Goal: Task Accomplishment & Management: Use online tool/utility

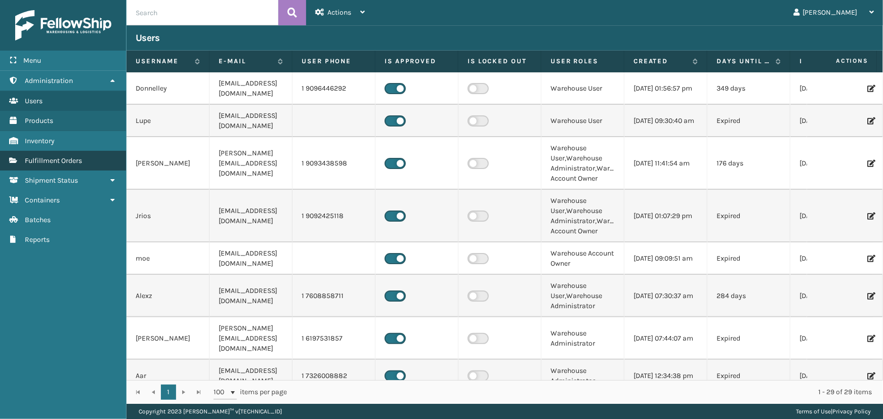
click at [88, 162] on link "Fulfillment Orders" at bounding box center [63, 161] width 126 height 20
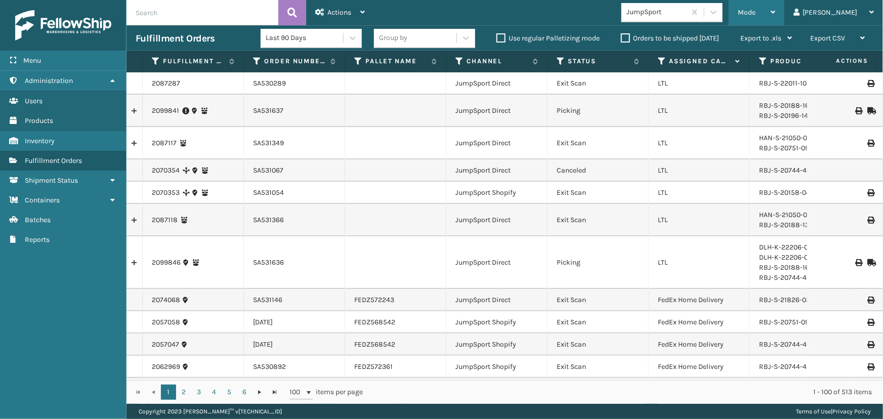
click at [776, 7] on div "Mode" at bounding box center [756, 12] width 37 height 25
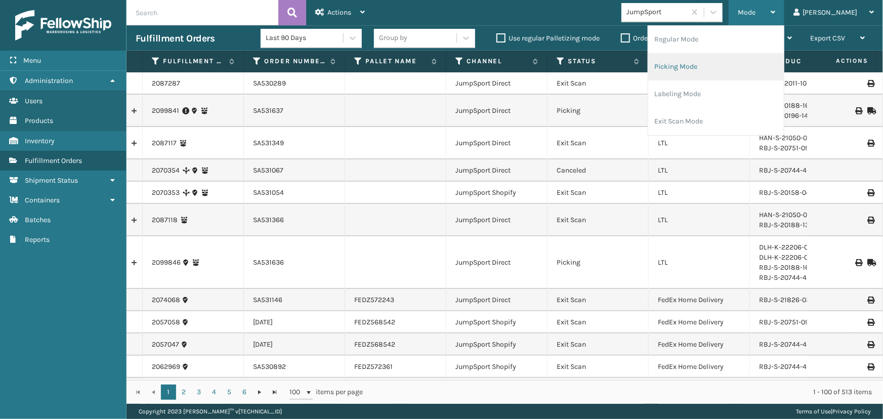
click at [701, 69] on li "Picking Mode" at bounding box center [716, 66] width 136 height 27
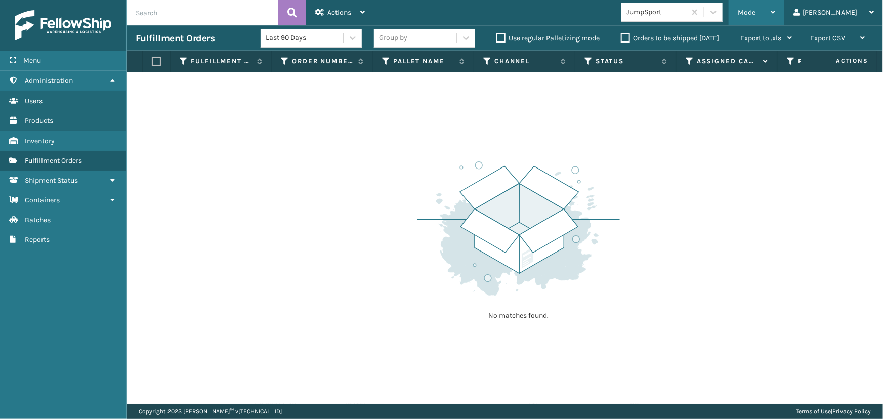
click at [756, 11] on span "Mode" at bounding box center [747, 12] width 18 height 9
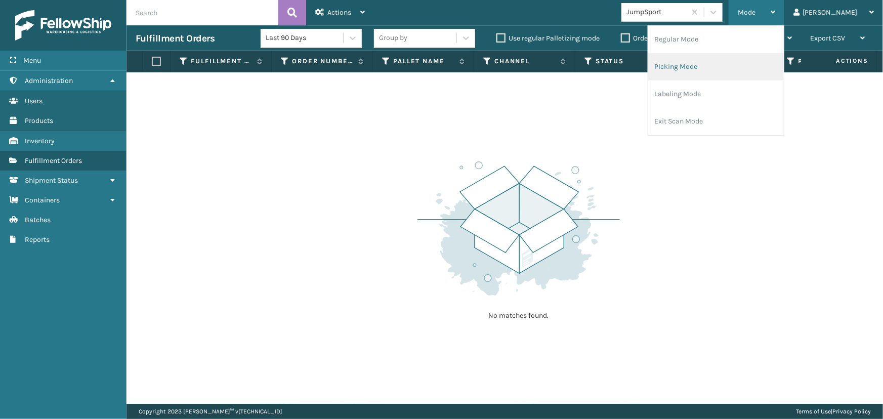
click at [711, 66] on li "Picking Mode" at bounding box center [716, 66] width 136 height 27
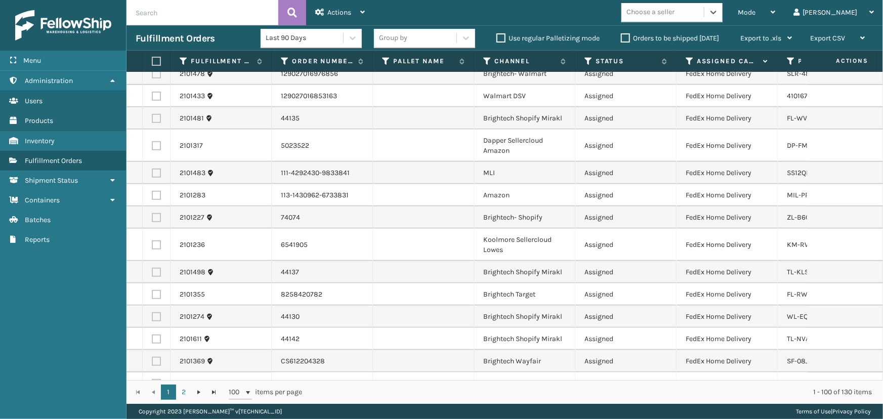
scroll to position [2249, 0]
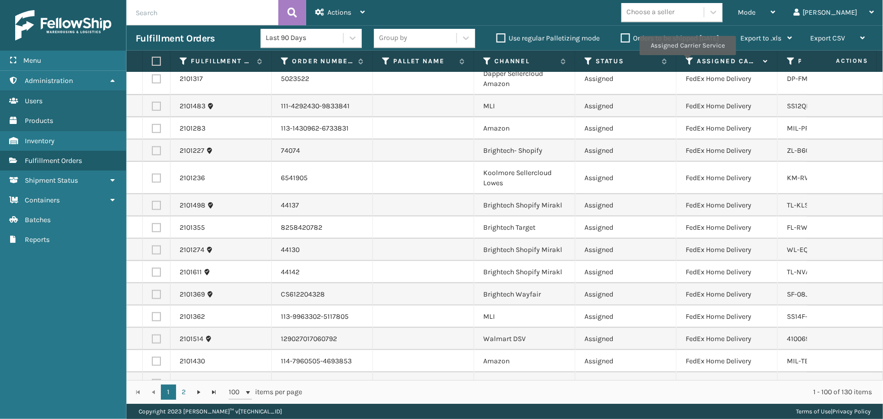
click at [687, 62] on icon at bounding box center [690, 61] width 8 height 9
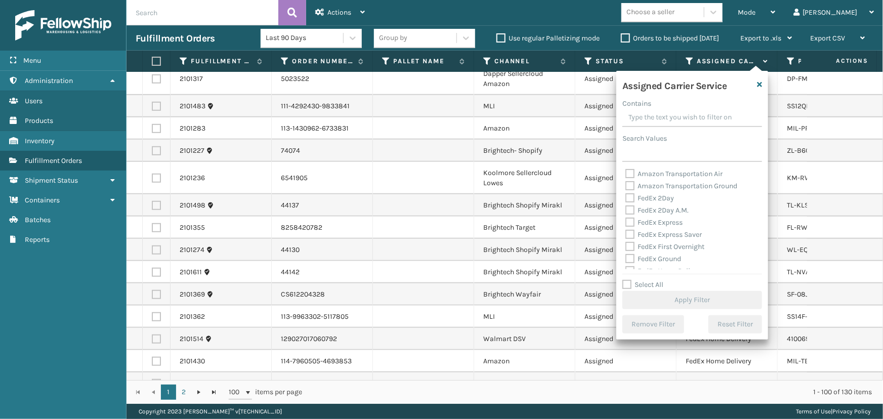
click at [663, 199] on label "FedEx 2Day" at bounding box center [650, 198] width 49 height 9
click at [626, 199] on input "FedEx 2Day" at bounding box center [626, 195] width 1 height 7
checkbox input "true"
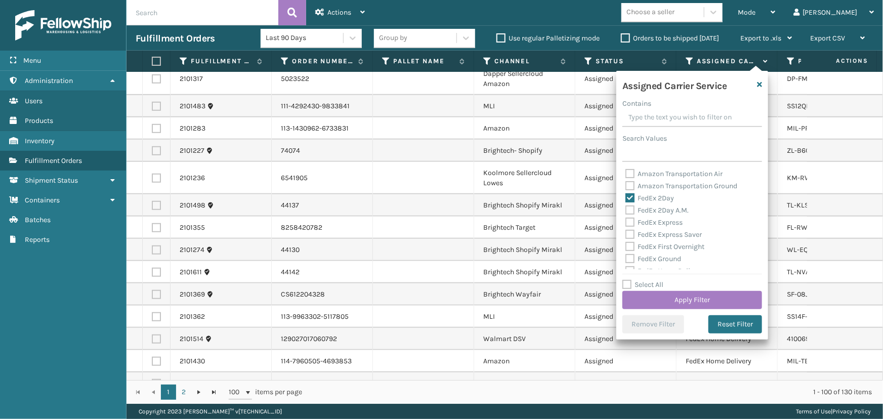
click at [666, 207] on label "FedEx 2Day A.M." at bounding box center [657, 210] width 63 height 9
click at [626, 207] on input "FedEx 2Day A.M." at bounding box center [626, 208] width 1 height 7
checkbox input "true"
click at [673, 222] on label "FedEx Express" at bounding box center [654, 222] width 57 height 9
click at [626, 222] on input "FedEx Express" at bounding box center [626, 220] width 1 height 7
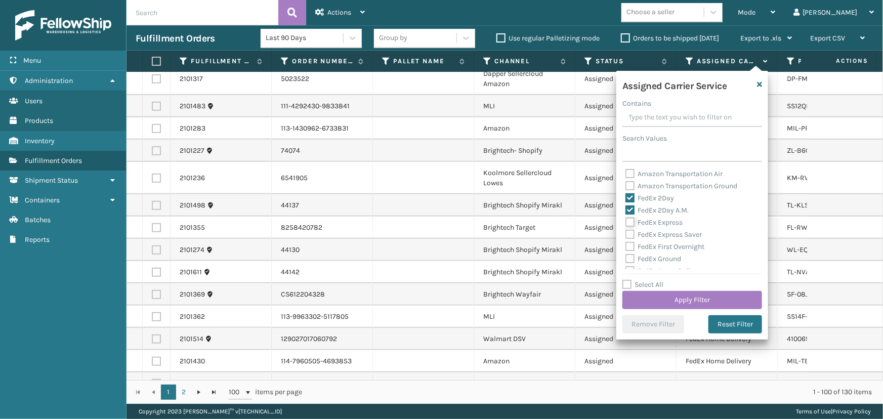
checkbox input "true"
click at [673, 232] on label "FedEx Express Saver" at bounding box center [664, 234] width 76 height 9
click at [626, 232] on input "FedEx Express Saver" at bounding box center [626, 232] width 1 height 7
checkbox input "true"
click at [681, 251] on label "FedEx First Overnight" at bounding box center [665, 246] width 79 height 9
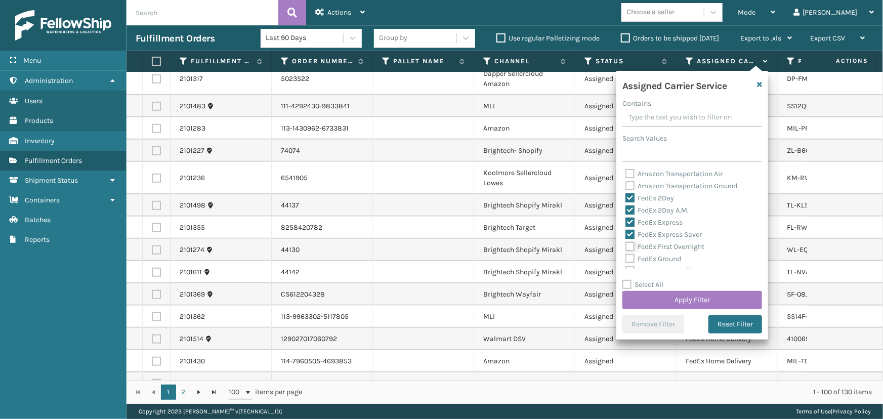
click at [626, 248] on input "FedEx First Overnight" at bounding box center [626, 244] width 1 height 7
checkbox input "true"
click at [656, 264] on div "FedEx Ground" at bounding box center [693, 259] width 134 height 12
click at [653, 215] on label "FedEx Ground" at bounding box center [654, 213] width 56 height 9
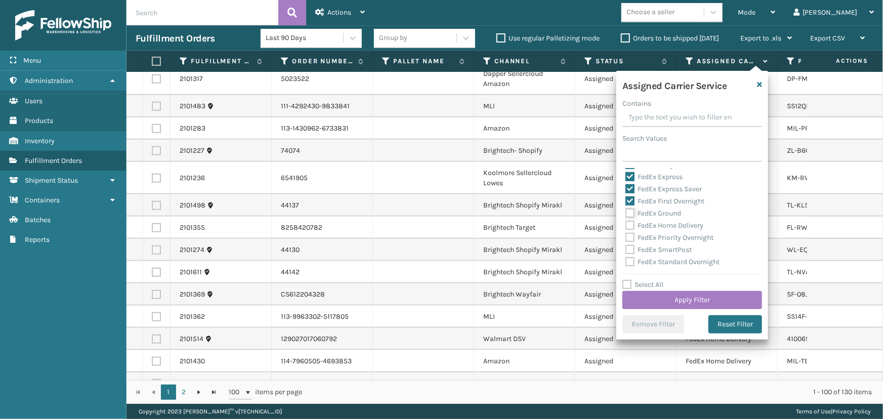
click at [626, 214] on input "FedEx Ground" at bounding box center [626, 211] width 1 height 7
checkbox input "true"
click at [643, 233] on label "FedEx Priority Overnight" at bounding box center [670, 237] width 88 height 9
click at [626, 233] on input "FedEx Priority Overnight" at bounding box center [626, 235] width 1 height 7
checkbox input "true"
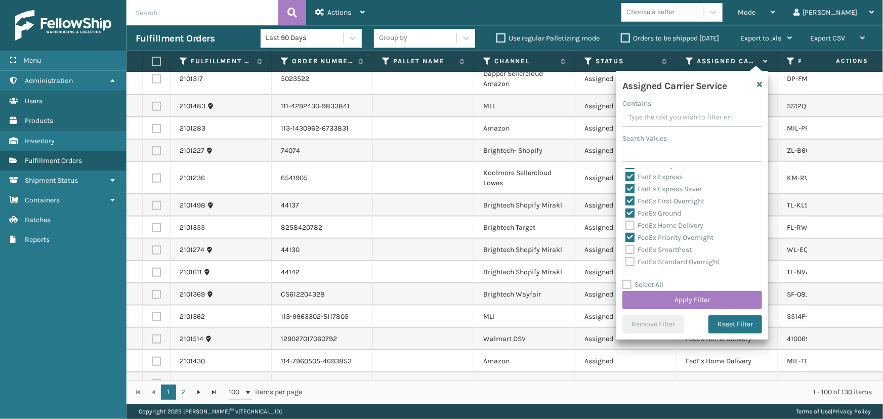
click at [646, 223] on label "FedEx Home Delivery" at bounding box center [665, 225] width 78 height 9
click at [626, 223] on input "FedEx Home Delivery" at bounding box center [626, 223] width 1 height 7
checkbox input "true"
click at [648, 248] on label "FedEx SmartPost" at bounding box center [659, 250] width 66 height 9
click at [626, 248] on input "FedEx SmartPost" at bounding box center [626, 247] width 1 height 7
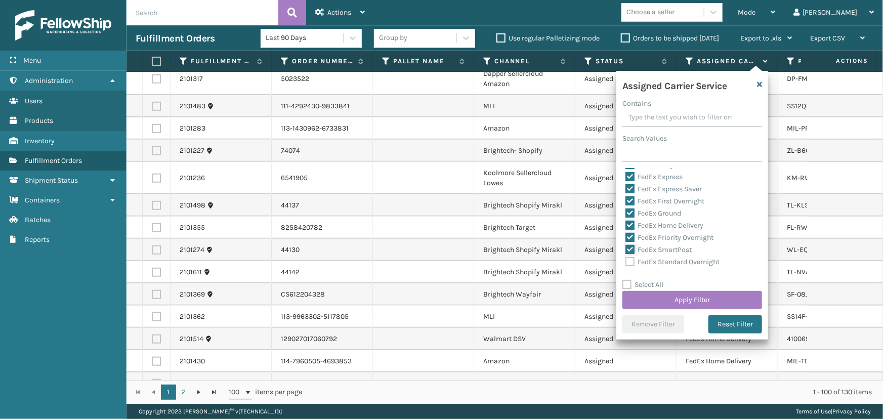
checkbox input "true"
click at [655, 262] on label "FedEx Standard Overnight" at bounding box center [673, 262] width 94 height 9
click at [626, 262] on input "FedEx Standard Overnight" at bounding box center [626, 259] width 1 height 7
checkbox input "true"
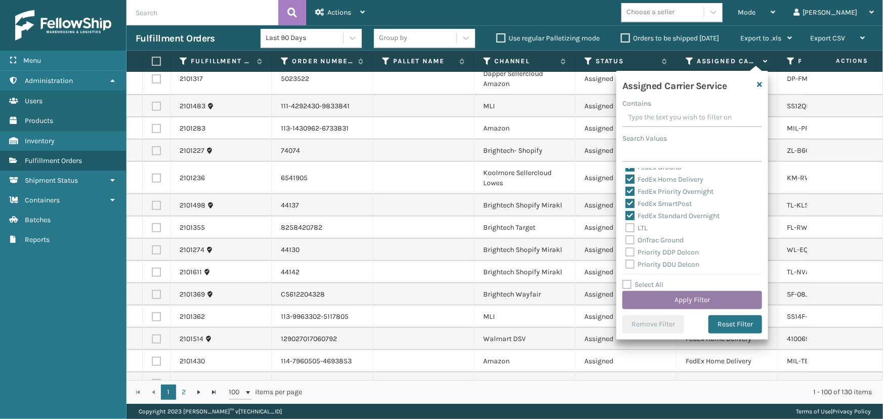
click at [689, 297] on button "Apply Filter" at bounding box center [693, 300] width 140 height 18
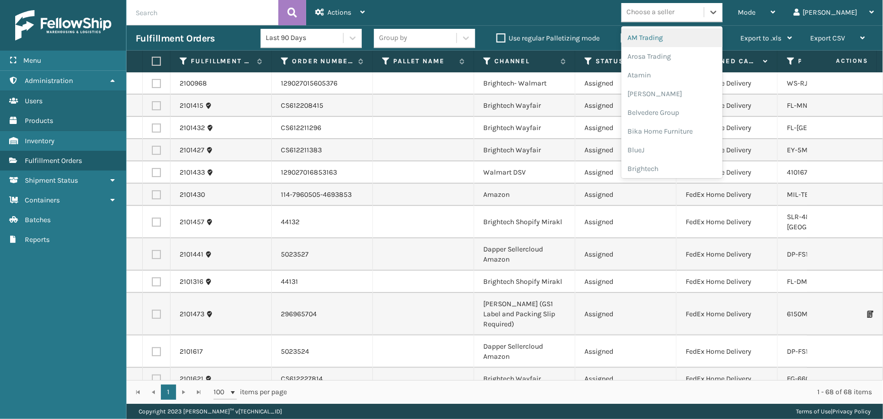
click at [675, 16] on div "Choose a seller" at bounding box center [651, 12] width 48 height 11
click at [682, 166] on div "Brightech" at bounding box center [672, 168] width 101 height 19
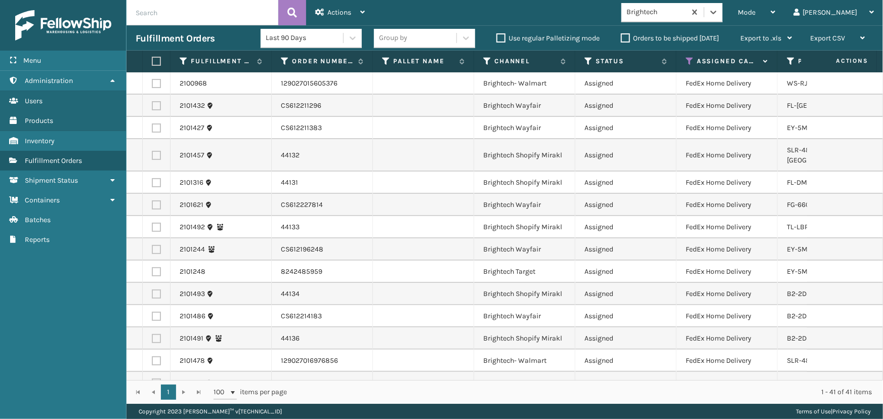
click at [154, 61] on label at bounding box center [155, 61] width 6 height 9
click at [152, 61] on input "checkbox" at bounding box center [152, 61] width 1 height 7
checkbox input "true"
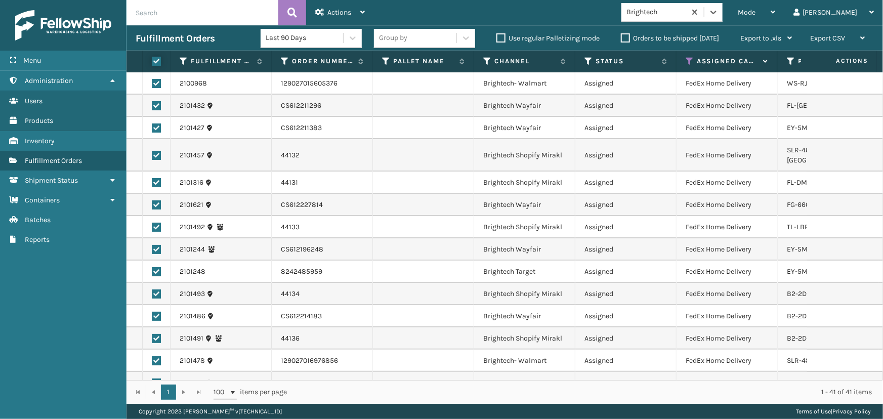
checkbox input "true"
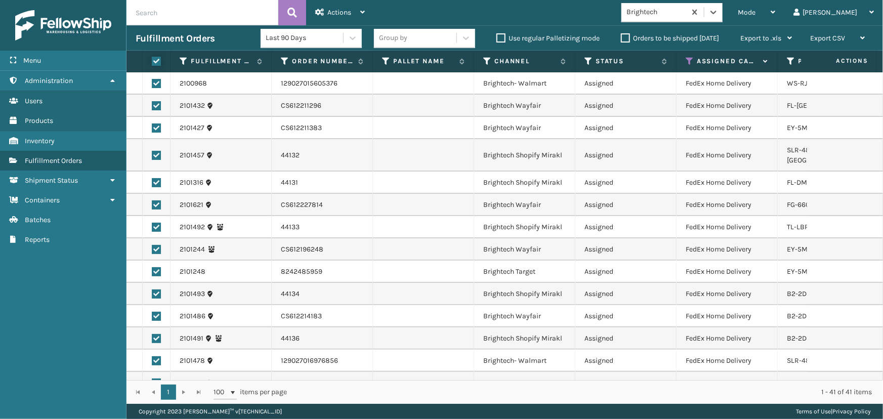
checkbox input "true"
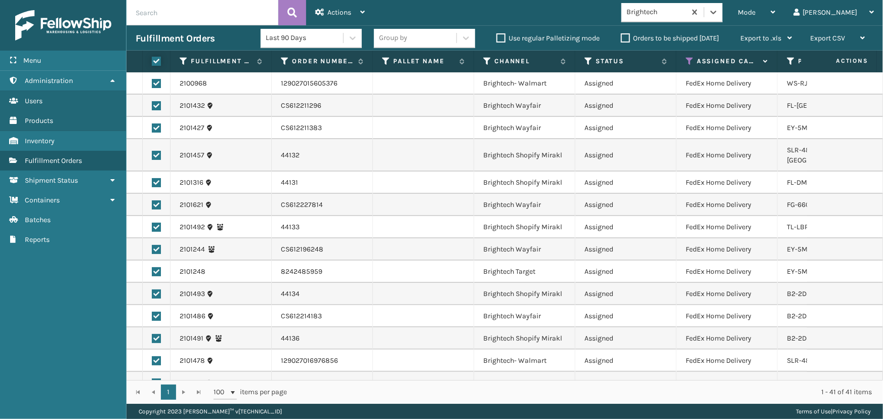
checkbox input "true"
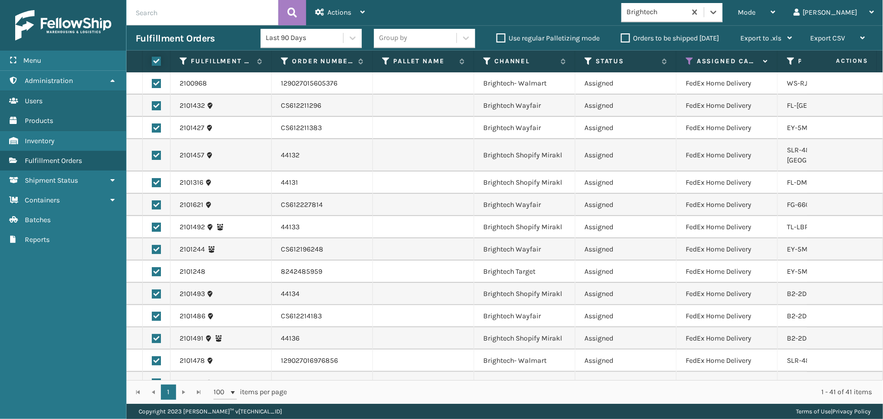
checkbox input "true"
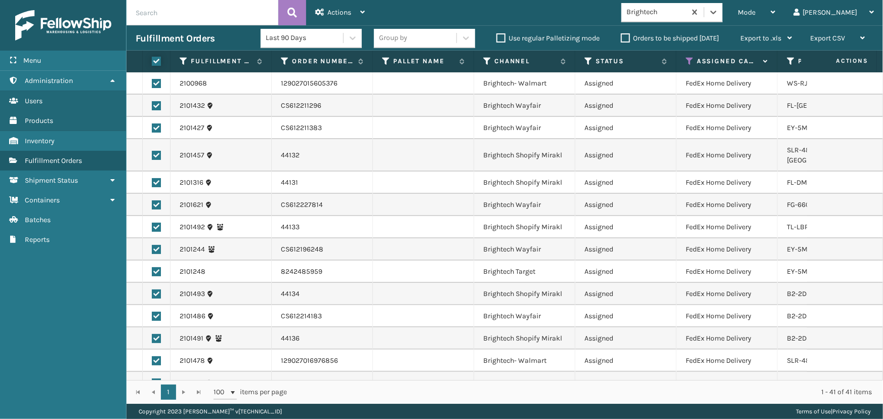
checkbox input "true"
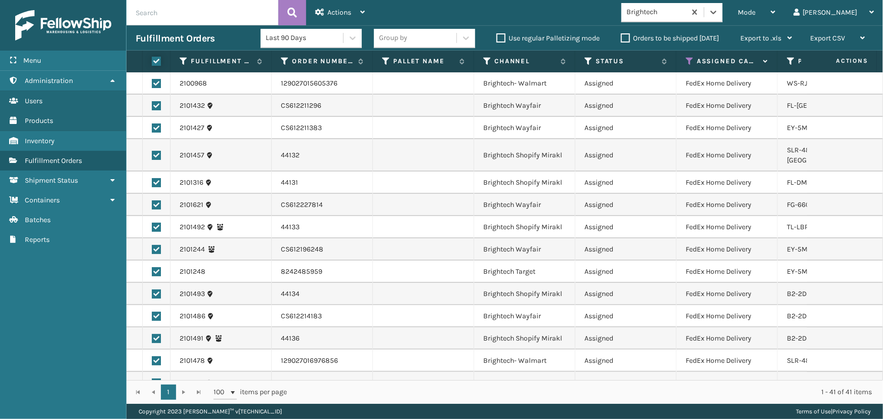
checkbox input "true"
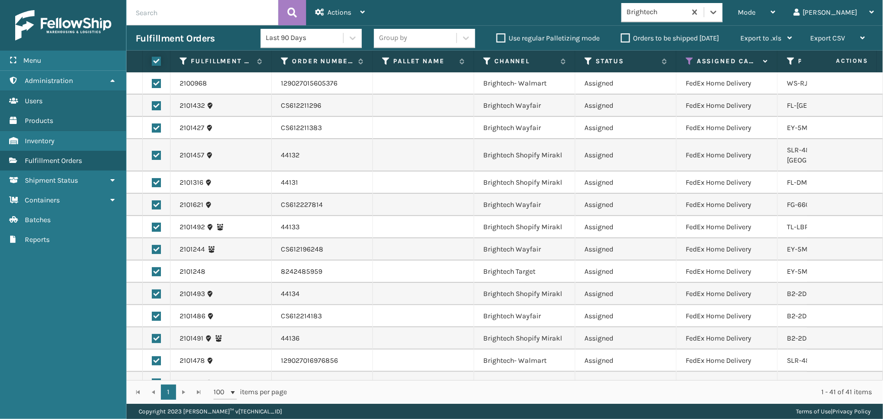
checkbox input "true"
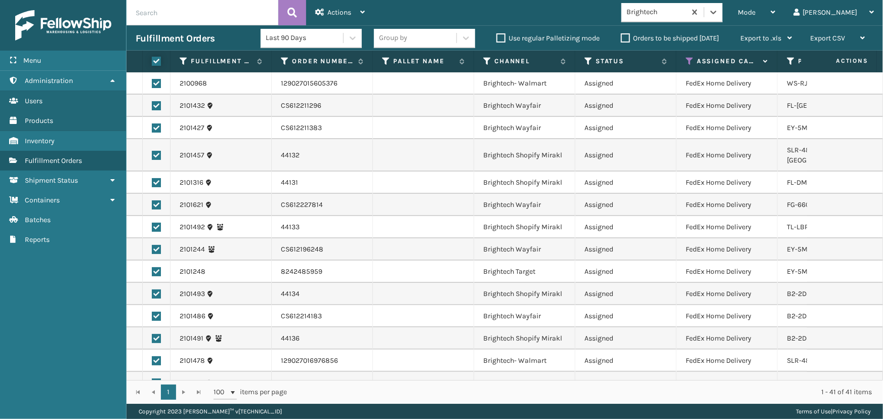
checkbox input "true"
click at [323, 14] on icon at bounding box center [319, 12] width 9 height 7
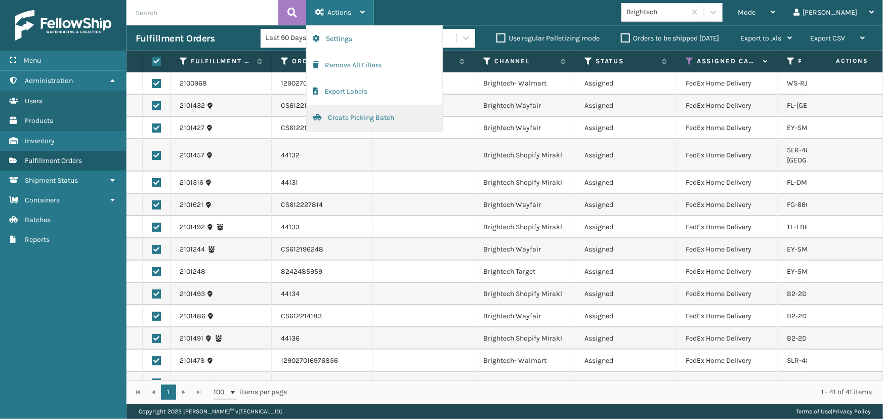
click at [370, 115] on button "Create Picking Batch" at bounding box center [375, 118] width 136 height 26
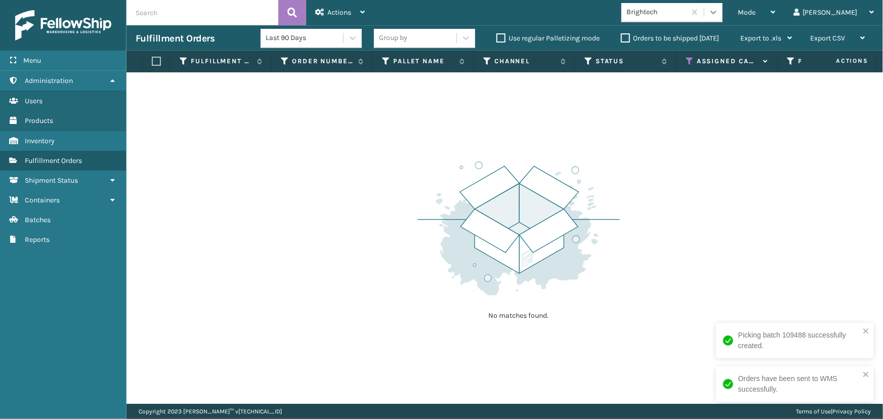
click at [719, 12] on icon at bounding box center [714, 12] width 10 height 10
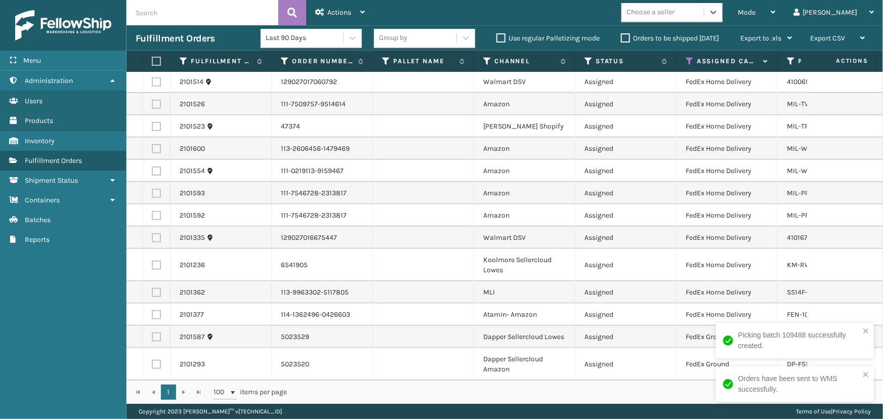
scroll to position [381, 0]
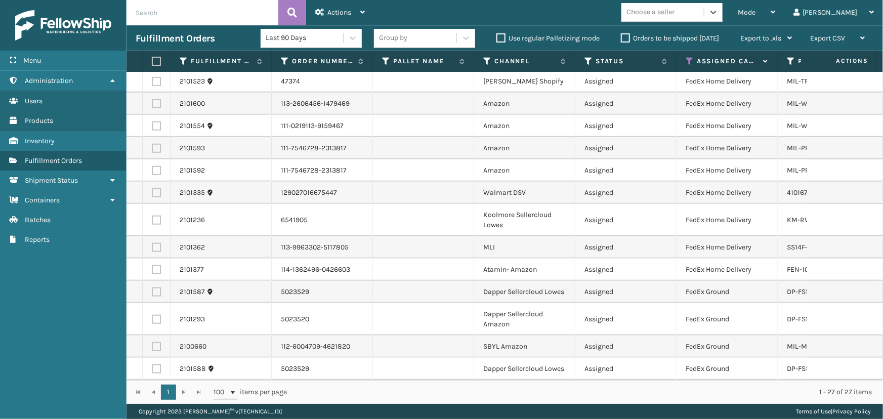
click at [675, 17] on div "Choose a seller" at bounding box center [651, 12] width 48 height 11
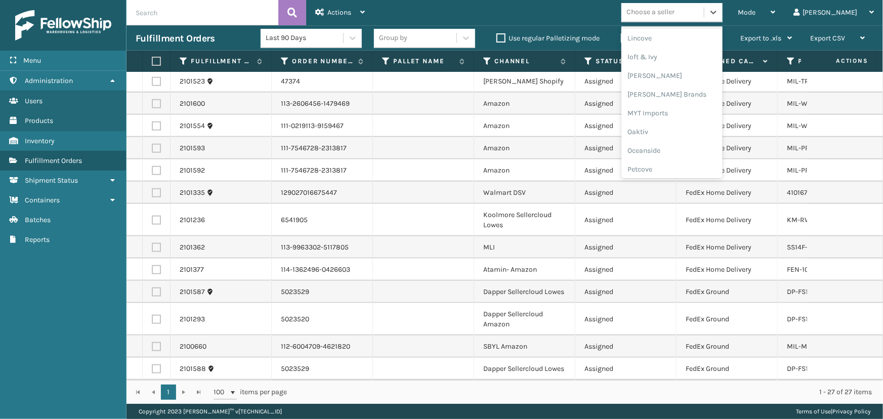
scroll to position [412, 0]
click at [697, 96] on div "[PERSON_NAME] Brands" at bounding box center [672, 94] width 101 height 19
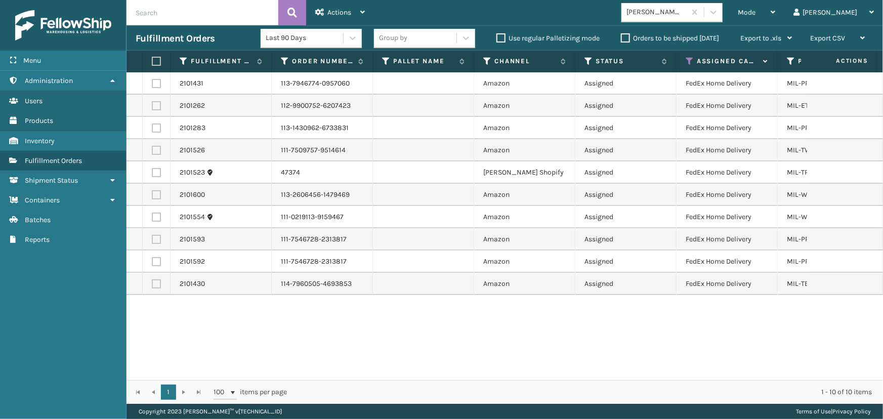
click at [158, 61] on label at bounding box center [155, 61] width 6 height 9
click at [152, 61] on input "checkbox" at bounding box center [152, 61] width 1 height 7
checkbox input "true"
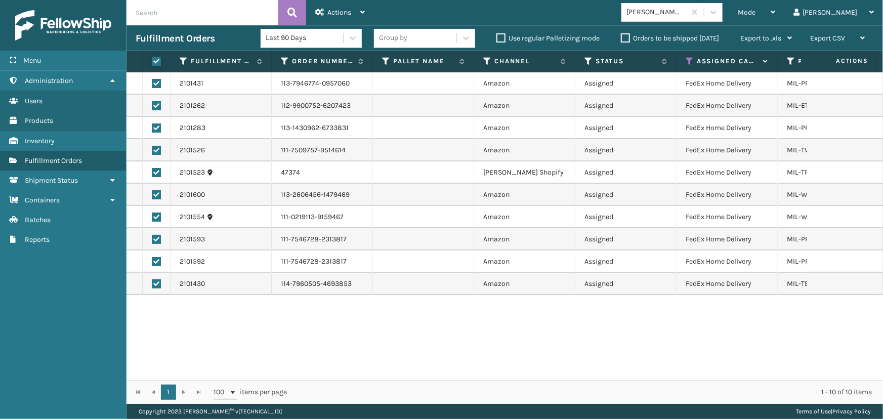
checkbox input "true"
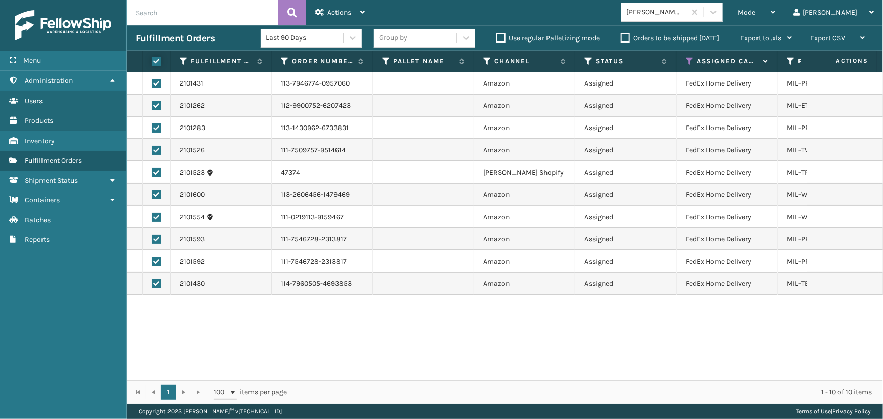
checkbox input "true"
click at [323, 16] on div "Actions" at bounding box center [340, 12] width 50 height 25
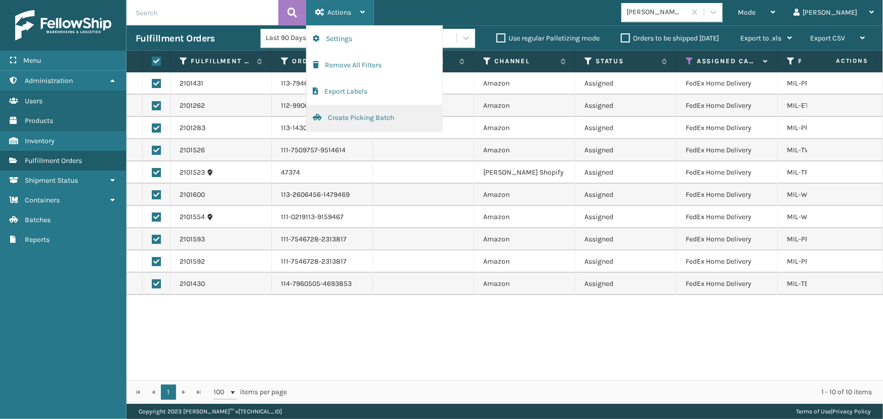
click at [366, 121] on button "Create Picking Batch" at bounding box center [375, 118] width 136 height 26
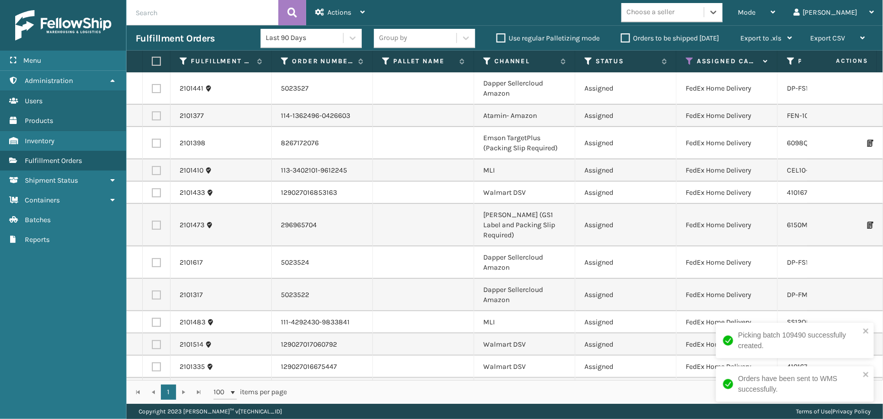
scroll to position [0, 0]
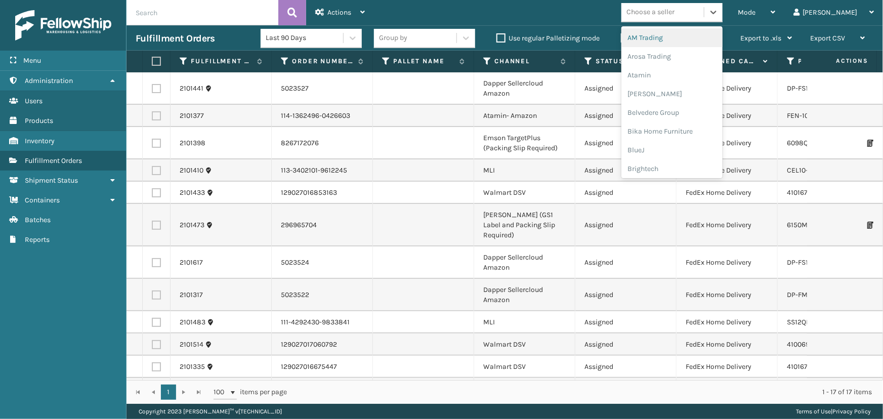
click at [675, 10] on div "Choose a seller" at bounding box center [651, 12] width 48 height 11
click at [687, 75] on div "Atamin" at bounding box center [672, 75] width 101 height 19
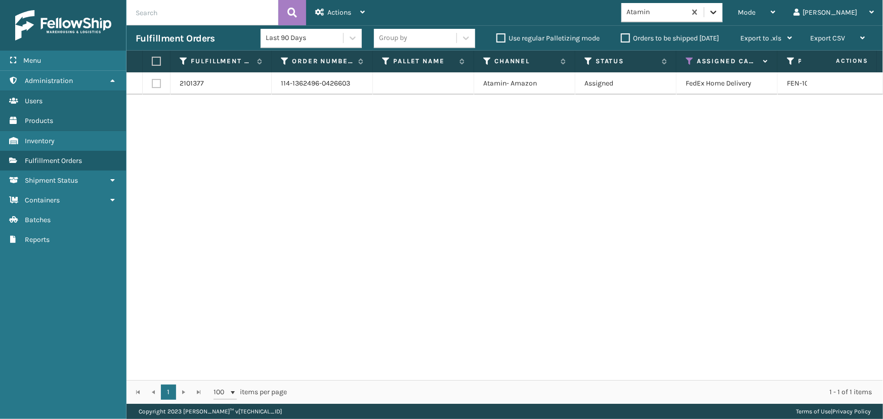
click at [717, 11] on icon at bounding box center [714, 13] width 6 height 4
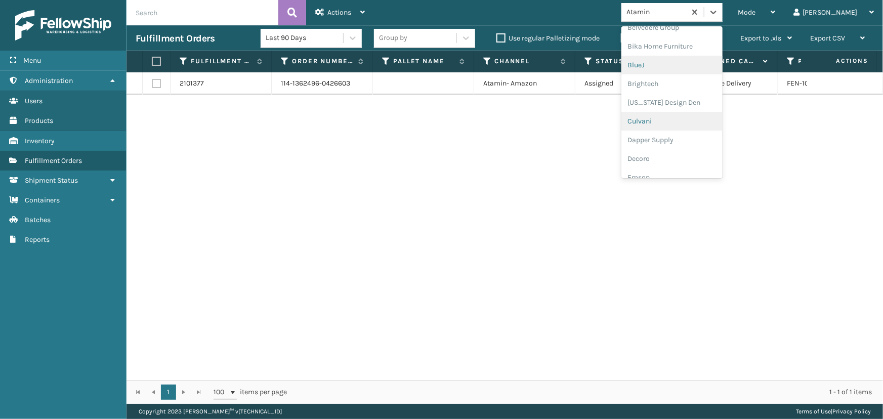
scroll to position [138, 0]
click at [706, 88] on div "Dapper Supply" at bounding box center [672, 87] width 101 height 19
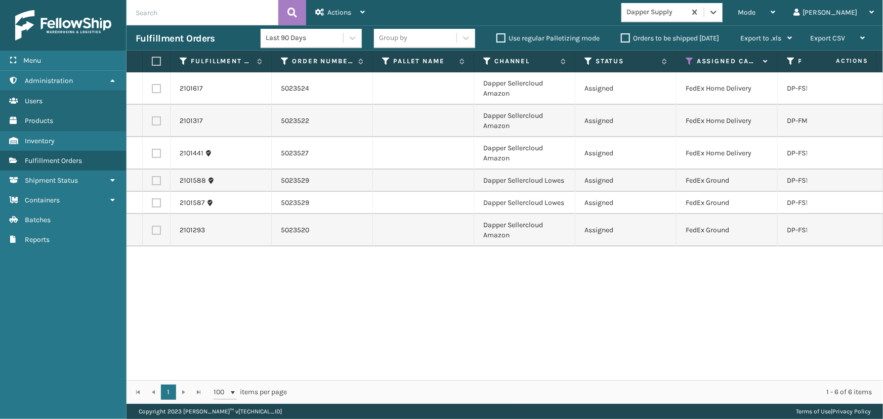
click at [154, 64] on label at bounding box center [155, 61] width 6 height 9
click at [152, 64] on input "checkbox" at bounding box center [152, 61] width 1 height 7
checkbox input "true"
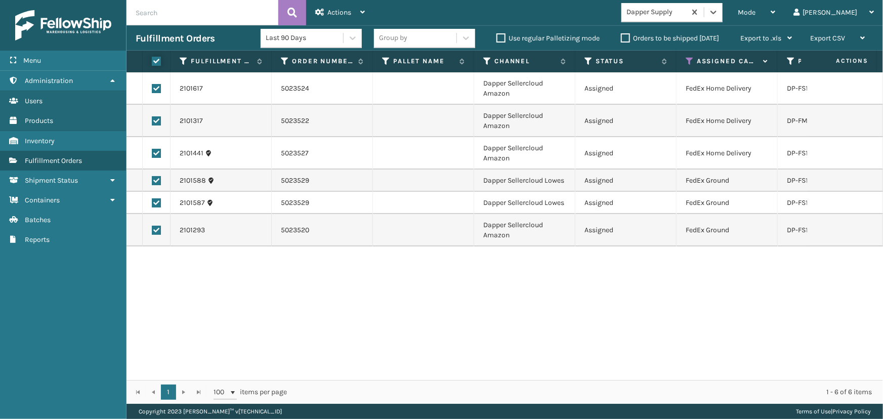
checkbox input "true"
click at [339, 15] on span "Actions" at bounding box center [340, 12] width 24 height 9
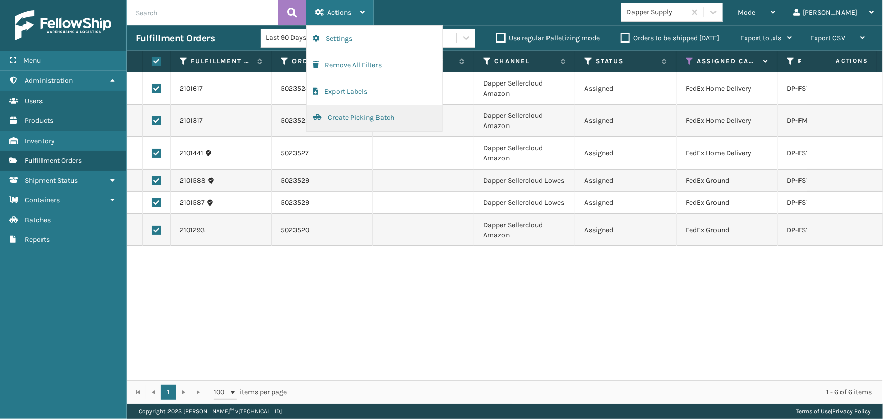
click at [345, 121] on button "Create Picking Batch" at bounding box center [375, 118] width 136 height 26
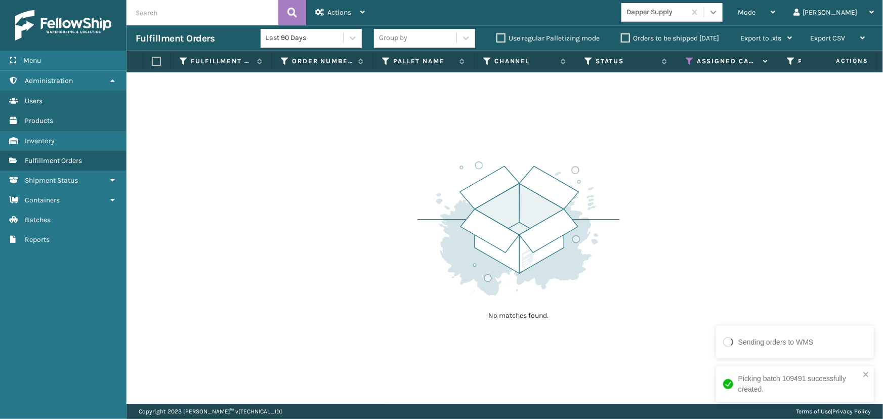
click at [723, 12] on div at bounding box center [714, 12] width 18 height 18
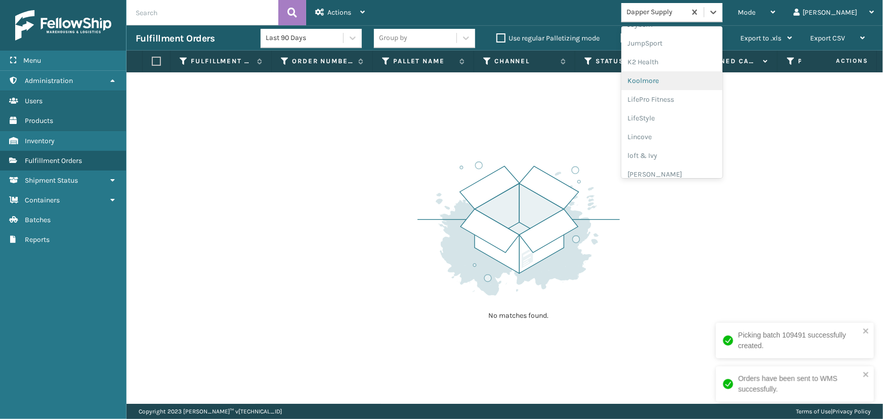
scroll to position [320, 0]
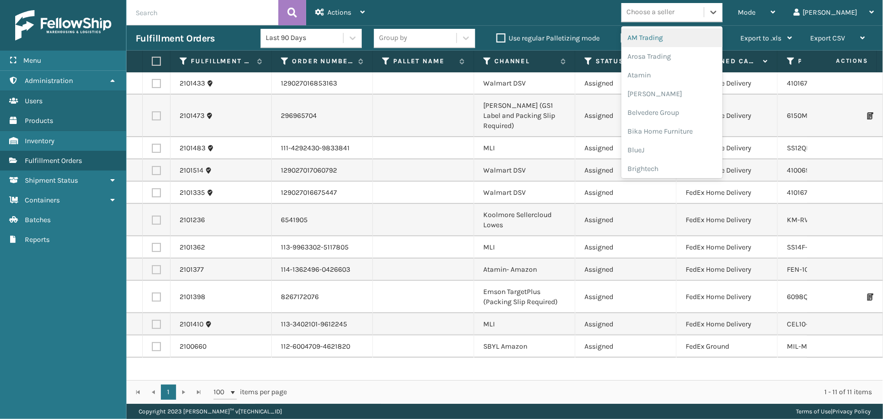
drag, startPoint x: 693, startPoint y: 7, endPoint x: 693, endPoint y: 19, distance: 12.2
click at [675, 9] on div "Choose a seller" at bounding box center [651, 12] width 48 height 11
click at [704, 91] on div "FoamTex" at bounding box center [672, 97] width 101 height 19
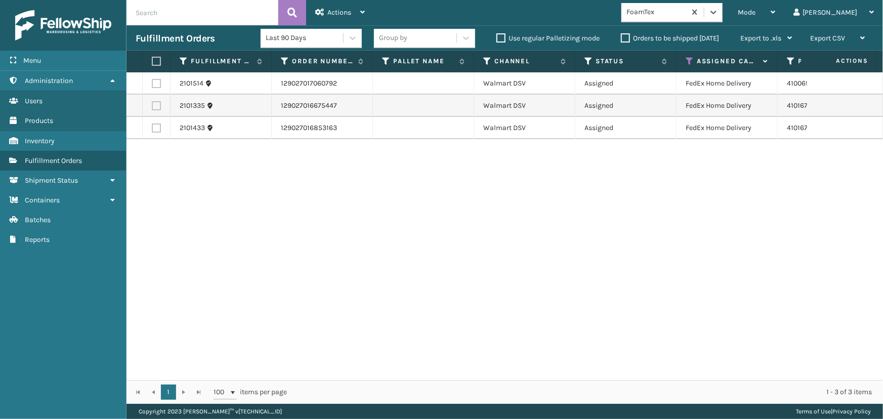
click at [155, 60] on label at bounding box center [155, 61] width 6 height 9
click at [152, 60] on input "checkbox" at bounding box center [152, 61] width 1 height 7
checkbox input "true"
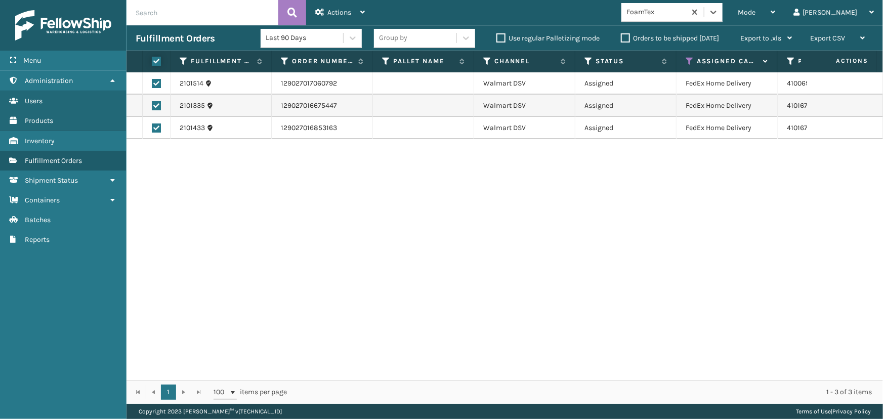
checkbox input "true"
click at [351, 11] on span "Actions" at bounding box center [340, 12] width 24 height 9
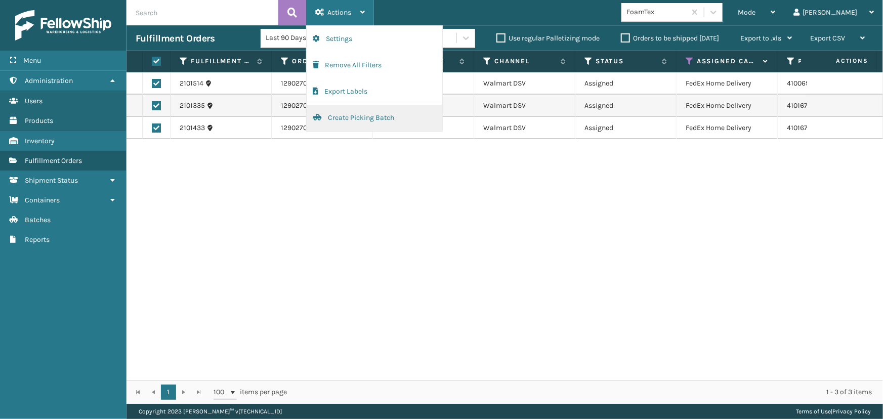
click at [342, 121] on button "Create Picking Batch" at bounding box center [375, 118] width 136 height 26
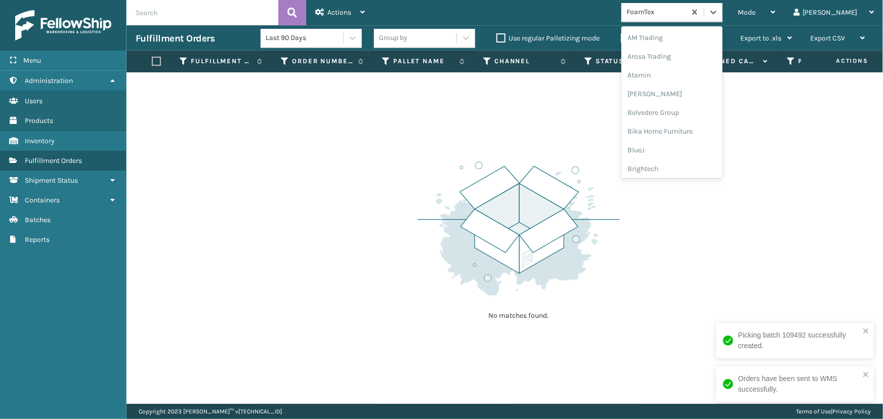
click at [686, 19] on div "FoamTex" at bounding box center [654, 12] width 64 height 17
click at [677, 144] on div "SleepGeekz" at bounding box center [672, 148] width 101 height 19
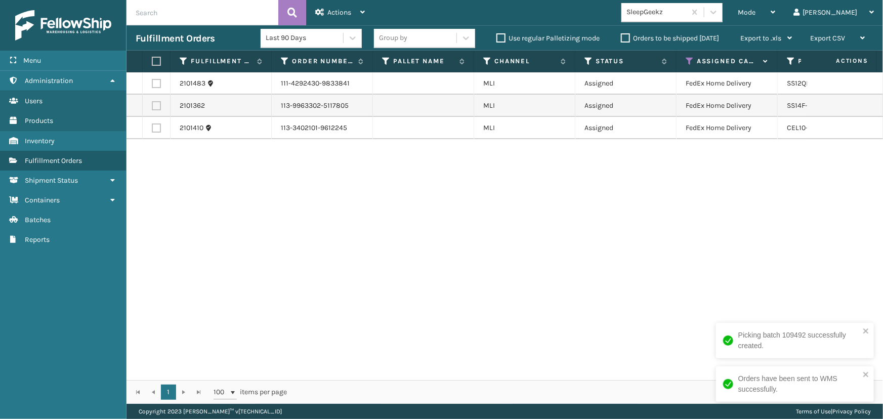
click at [153, 60] on label at bounding box center [155, 61] width 6 height 9
click at [152, 60] on input "checkbox" at bounding box center [152, 61] width 1 height 7
checkbox input "true"
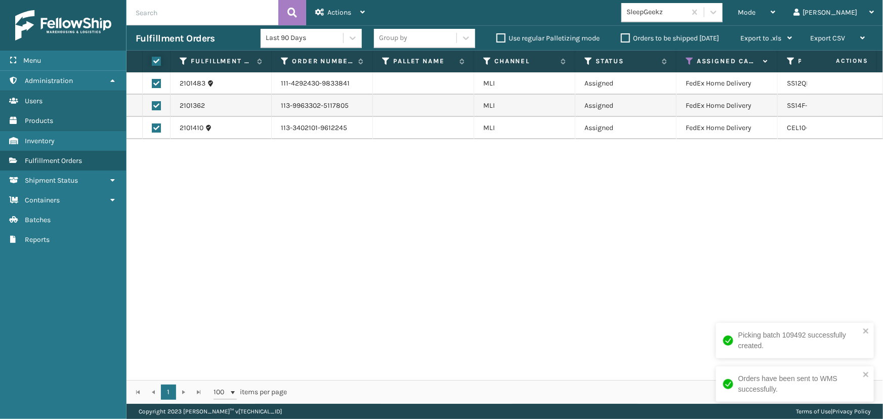
checkbox input "true"
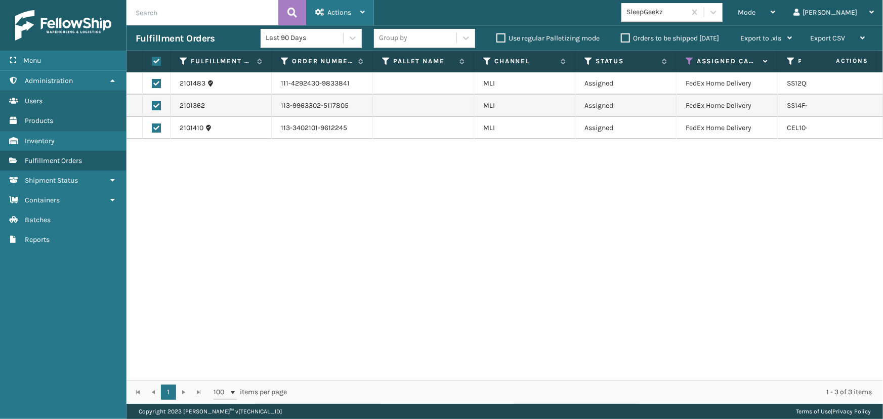
click at [341, 9] on span "Actions" at bounding box center [340, 12] width 24 height 9
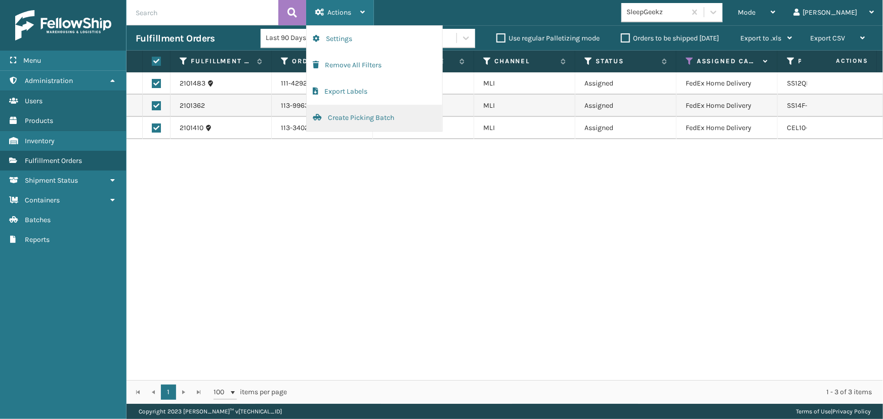
click at [370, 114] on button "Create Picking Batch" at bounding box center [375, 118] width 136 height 26
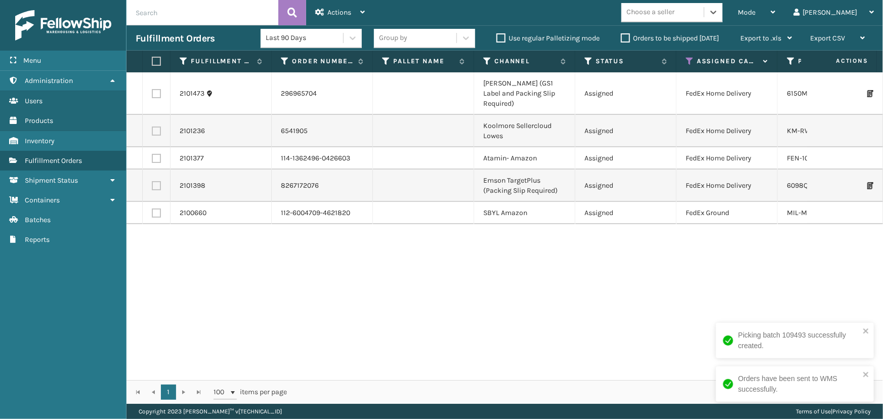
click at [157, 60] on label at bounding box center [155, 61] width 6 height 9
click at [152, 60] on input "checkbox" at bounding box center [152, 61] width 1 height 7
checkbox input "true"
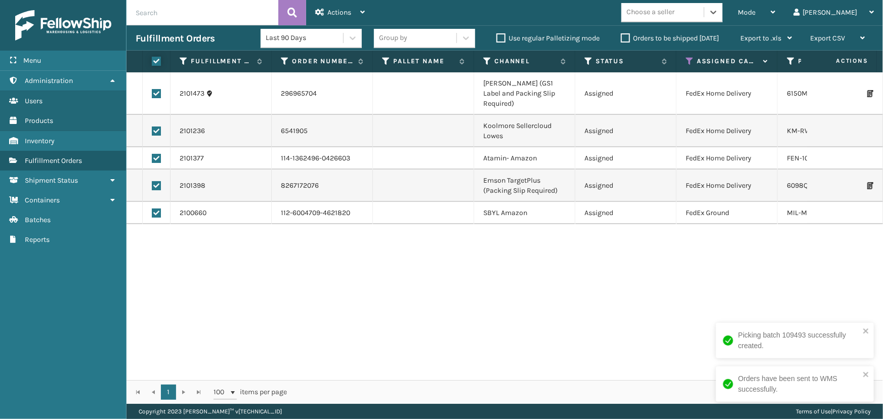
checkbox input "true"
click at [349, 8] on span "Actions" at bounding box center [340, 12] width 24 height 9
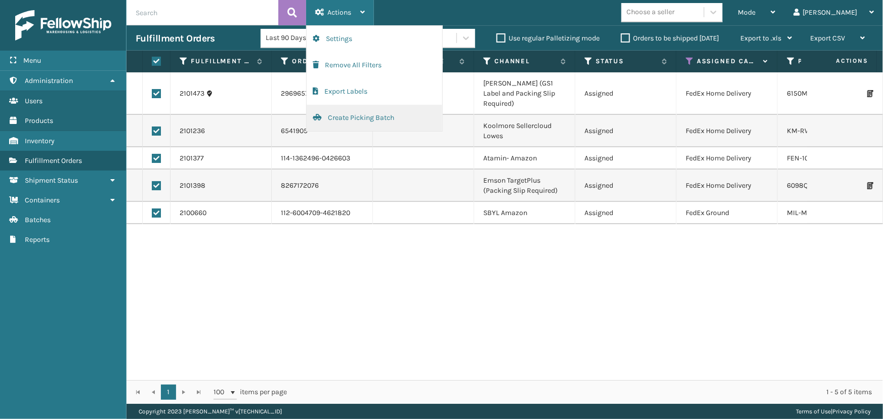
click at [365, 117] on button "Create Picking Batch" at bounding box center [375, 118] width 136 height 26
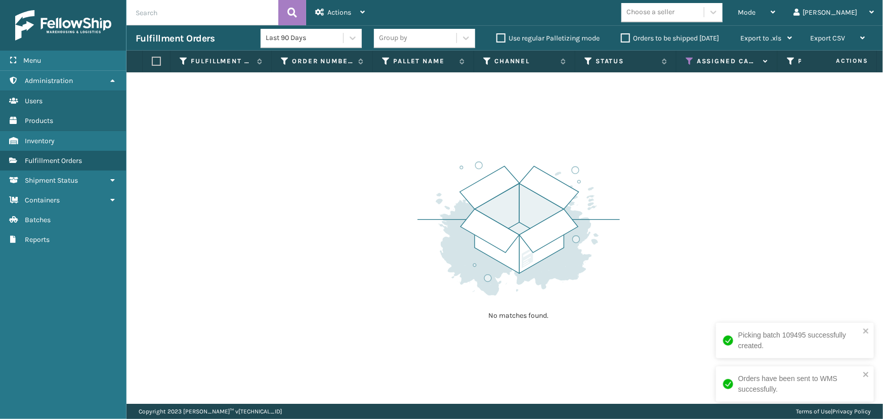
click at [504, 232] on img at bounding box center [519, 228] width 202 height 140
click at [692, 63] on icon at bounding box center [690, 61] width 8 height 9
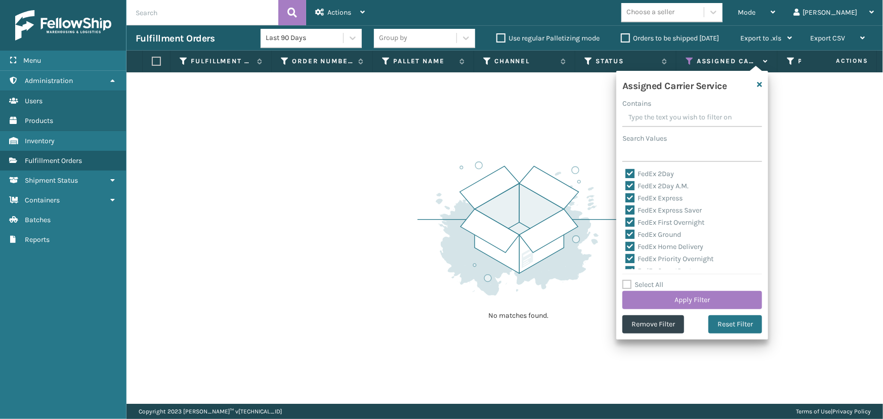
click at [650, 284] on label "Select All" at bounding box center [643, 284] width 41 height 9
click at [650, 280] on input "Select All" at bounding box center [699, 279] width 152 height 1
checkbox input "true"
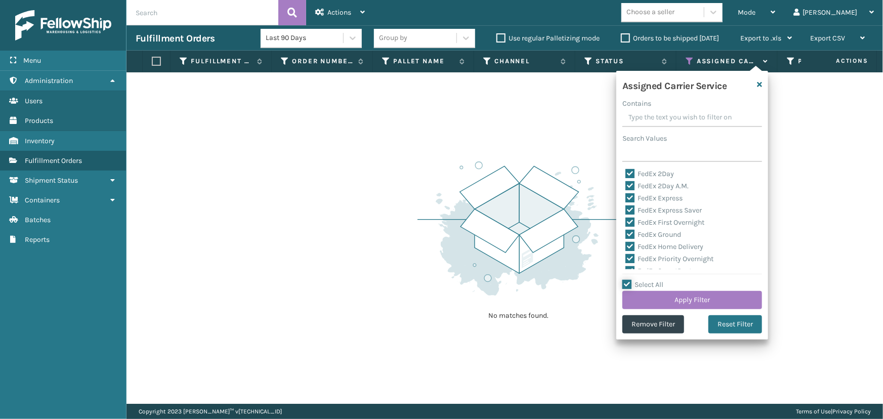
checkbox input "true"
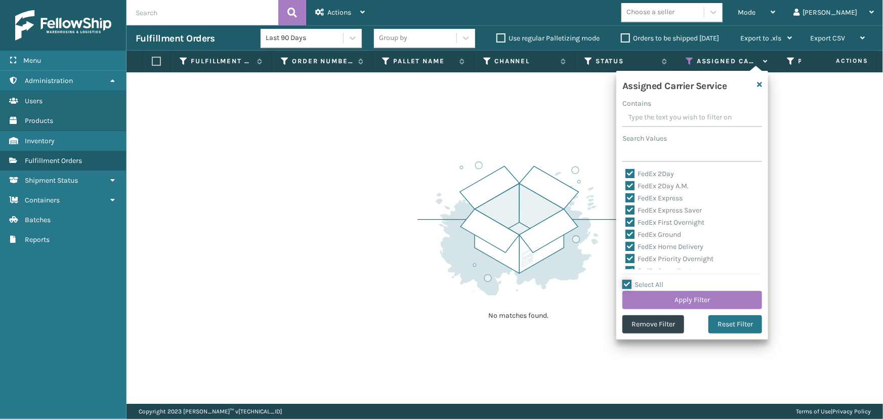
checkbox input "true"
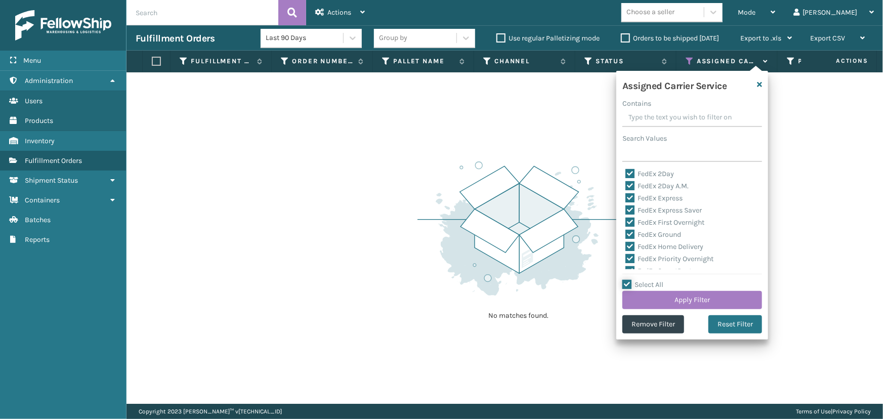
checkbox input "true"
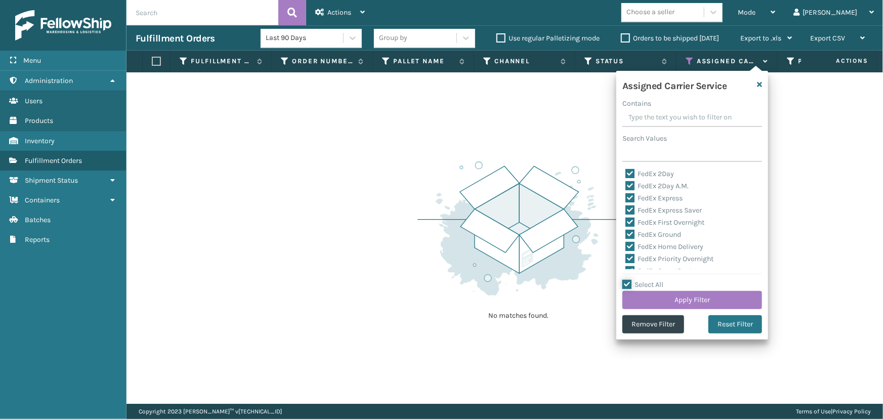
checkbox input "true"
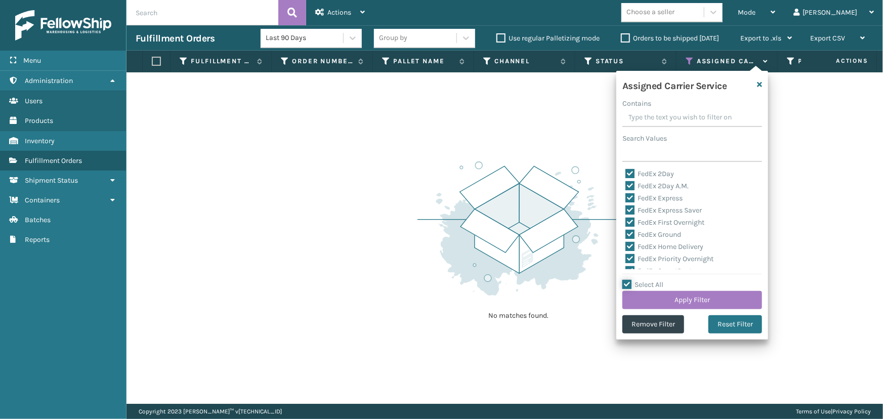
checkbox input "true"
click at [649, 284] on label "Select All" at bounding box center [643, 284] width 41 height 9
click at [649, 280] on input "Select All" at bounding box center [699, 279] width 152 height 1
checkbox input "false"
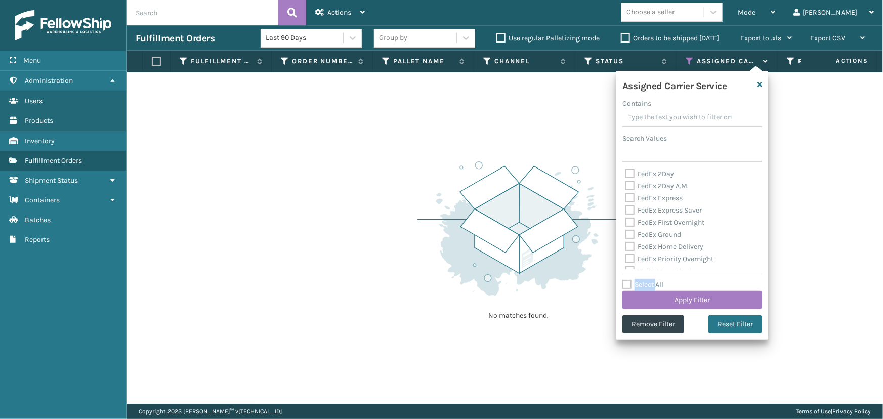
checkbox input "false"
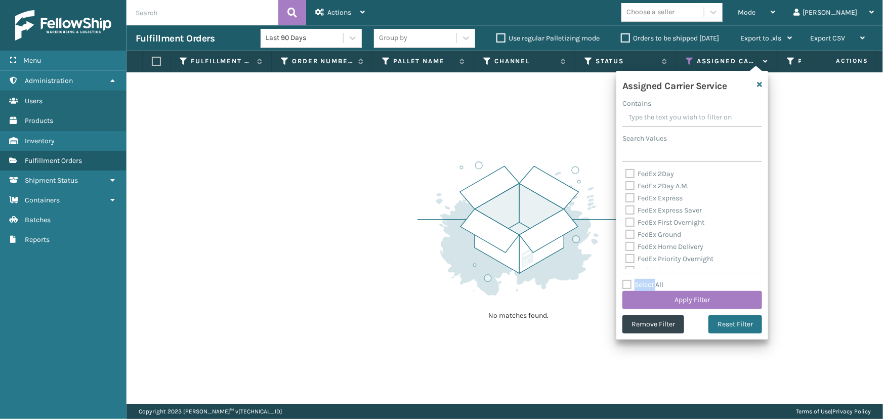
checkbox input "false"
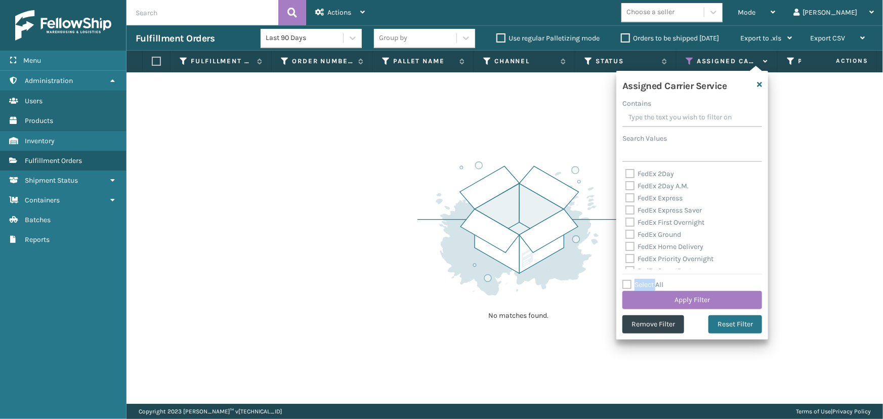
checkbox input "false"
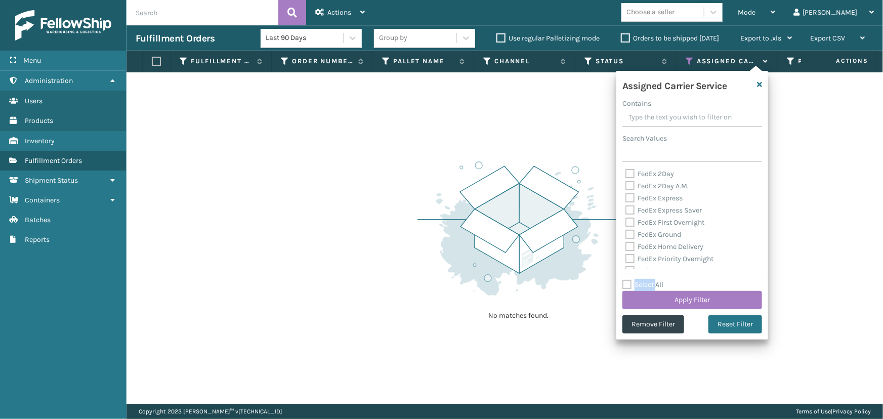
checkbox input "false"
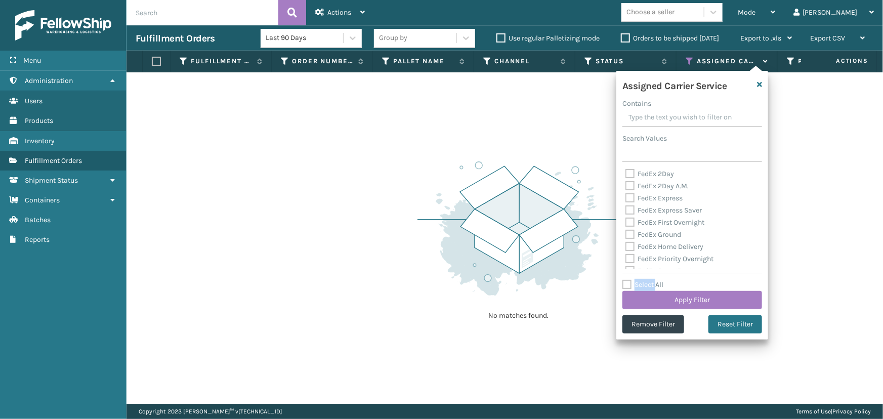
checkbox input "false"
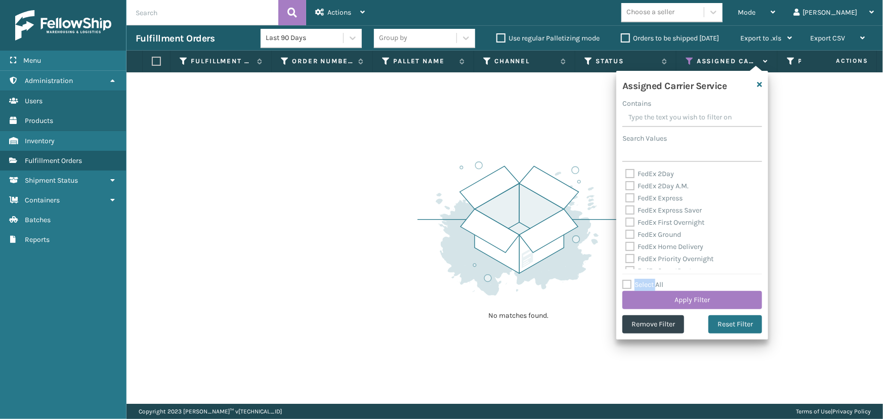
checkbox input "false"
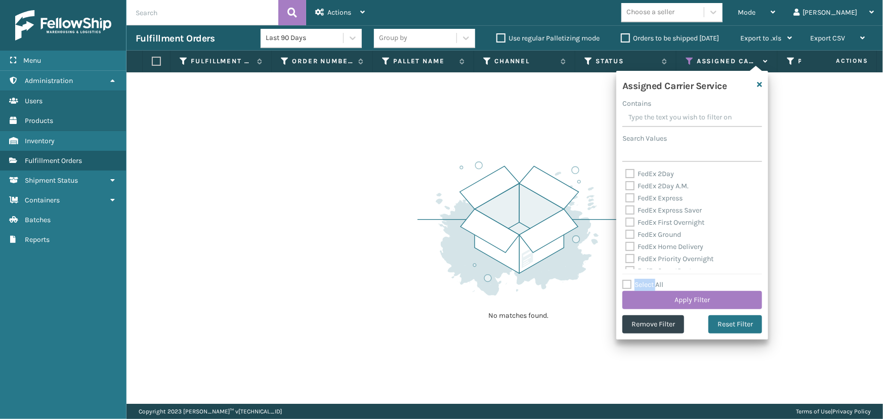
checkbox input "false"
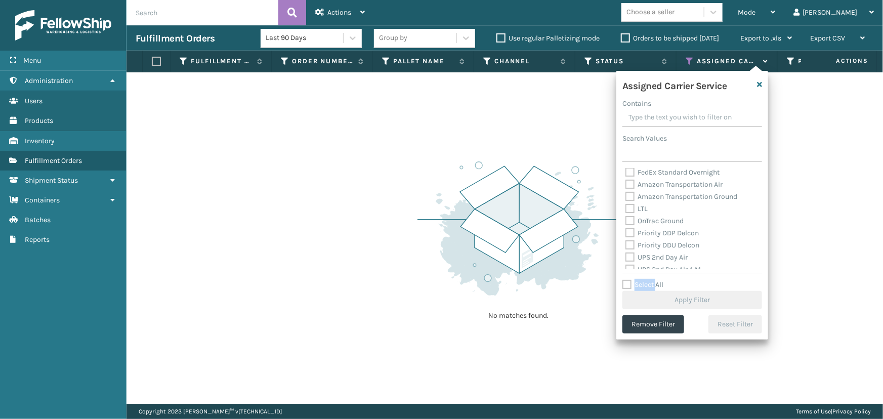
scroll to position [138, 0]
click at [650, 232] on label "UPS 2nd Day Air" at bounding box center [657, 230] width 62 height 9
click at [626, 231] on input "UPS 2nd Day Air" at bounding box center [626, 228] width 1 height 7
checkbox input "true"
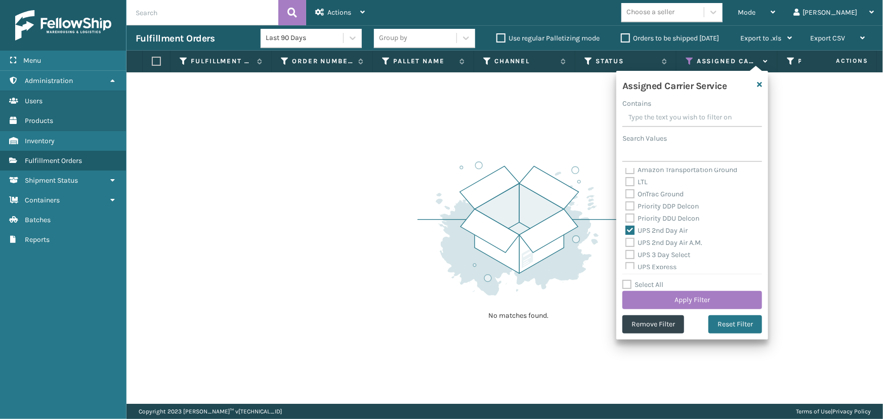
click at [655, 245] on label "UPS 2nd Day Air A.M." at bounding box center [664, 242] width 77 height 9
click at [626, 243] on input "UPS 2nd Day Air A.M." at bounding box center [626, 240] width 1 height 7
checkbox input "true"
click at [654, 254] on label "UPS 3 Day Select" at bounding box center [658, 255] width 65 height 9
click at [626, 254] on input "UPS 3 Day Select" at bounding box center [626, 252] width 1 height 7
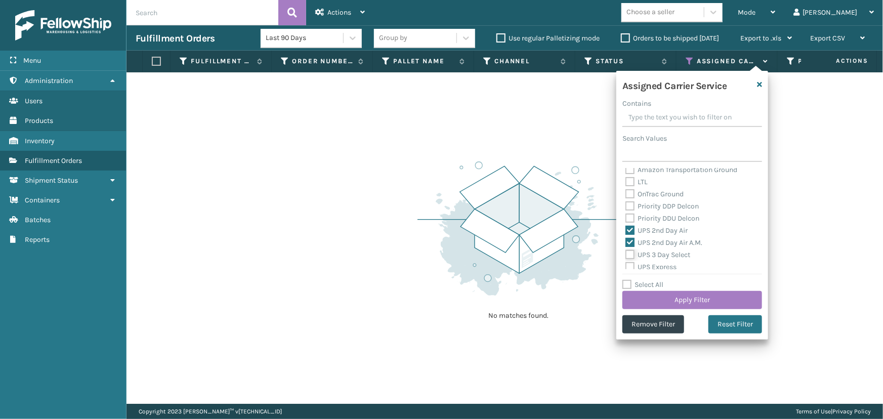
checkbox input "true"
click at [654, 265] on label "UPS Express" at bounding box center [651, 267] width 51 height 9
click at [626, 265] on input "UPS Express" at bounding box center [626, 264] width 1 height 7
checkbox input "true"
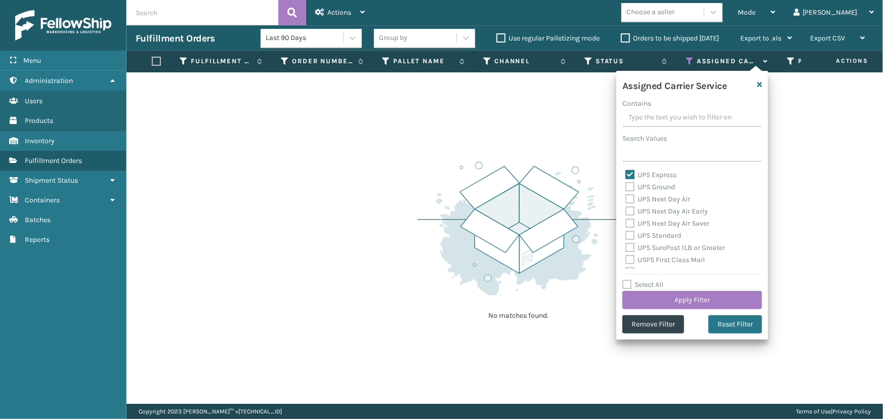
click at [643, 186] on label "UPS Ground" at bounding box center [651, 187] width 50 height 9
click at [626, 186] on input "UPS Ground" at bounding box center [626, 184] width 1 height 7
checkbox input "true"
click at [657, 201] on label "UPS Next Day Air" at bounding box center [658, 199] width 65 height 9
click at [626, 200] on input "UPS Next Day Air" at bounding box center [626, 196] width 1 height 7
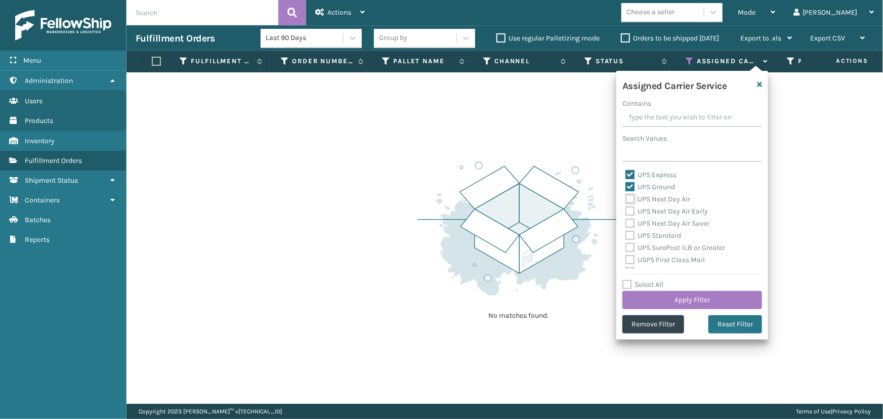
checkbox input "true"
click at [659, 216] on div "UPS Next Day Air Early" at bounding box center [693, 212] width 134 height 12
click at [656, 213] on label "UPS Next Day Air Early" at bounding box center [667, 211] width 83 height 9
click at [626, 212] on input "UPS Next Day Air Early" at bounding box center [626, 209] width 1 height 7
checkbox input "true"
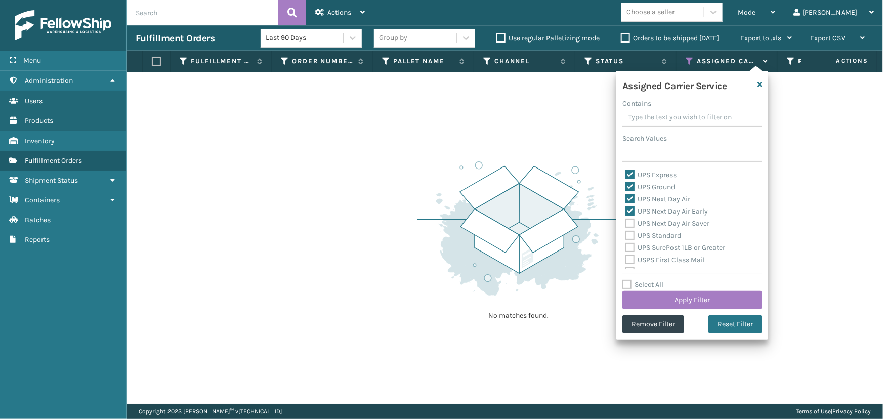
click at [657, 221] on label "UPS Next Day Air Saver" at bounding box center [668, 223] width 84 height 9
click at [626, 221] on input "UPS Next Day Air Saver" at bounding box center [626, 221] width 1 height 7
checkbox input "true"
click at [658, 235] on label "UPS Standard" at bounding box center [654, 235] width 56 height 9
click at [626, 235] on input "UPS Standard" at bounding box center [626, 233] width 1 height 7
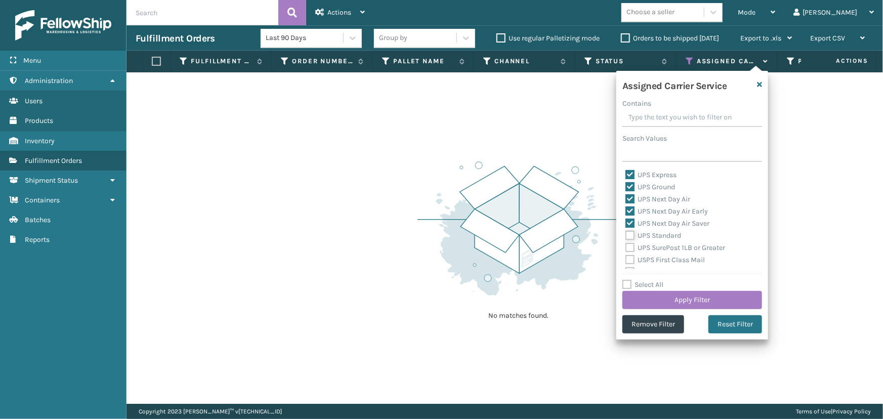
checkbox input "true"
click at [659, 244] on label "UPS SurePost 1LB or Greater" at bounding box center [676, 247] width 100 height 9
click at [626, 244] on input "UPS SurePost 1LB or Greater" at bounding box center [626, 245] width 1 height 7
checkbox input "true"
click at [663, 258] on label "USPS First Class Mail" at bounding box center [665, 260] width 79 height 9
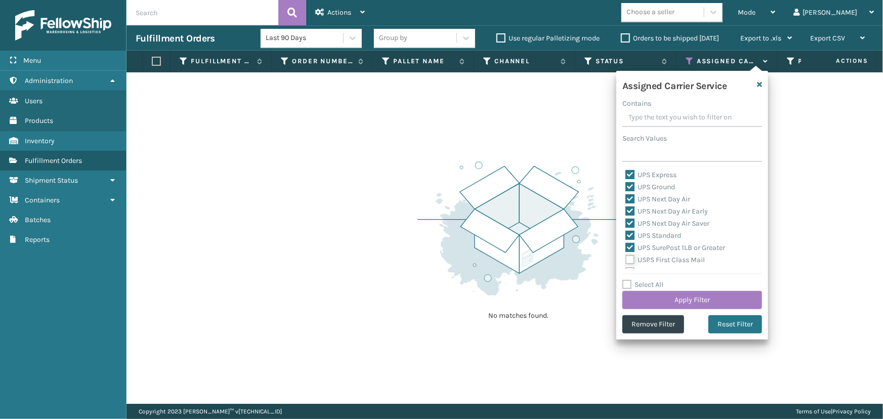
click at [626, 258] on input "USPS First Class Mail" at bounding box center [626, 257] width 1 height 7
checkbox input "true"
click at [664, 299] on button "Apply Filter" at bounding box center [693, 300] width 140 height 18
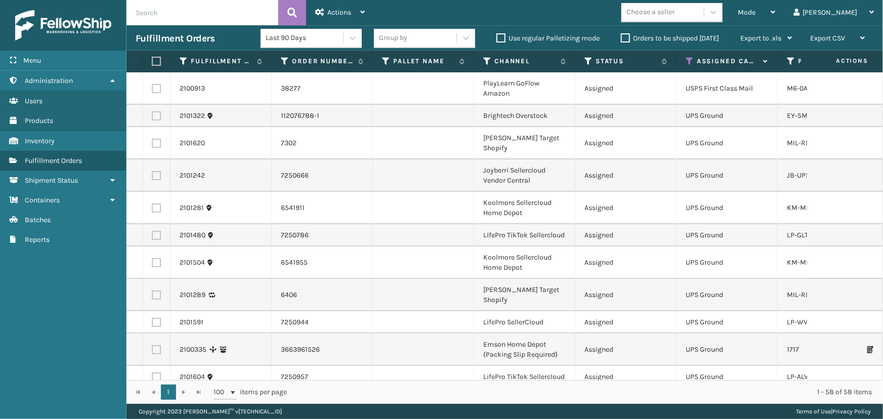
click at [675, 16] on div "Choose a seller" at bounding box center [651, 12] width 48 height 11
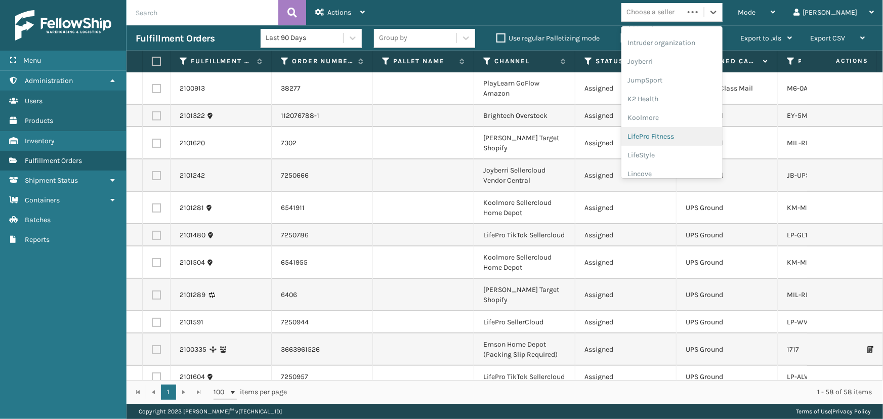
scroll to position [320, 0]
click at [705, 86] on div "LifePro Fitness" at bounding box center [672, 92] width 101 height 19
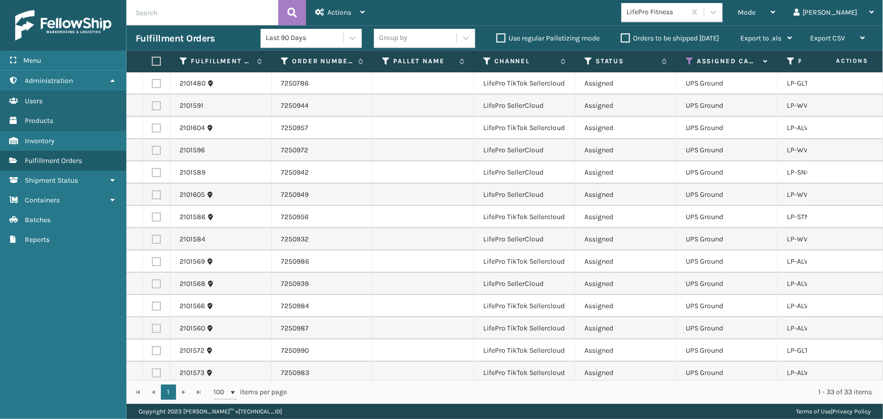
click at [157, 63] on label at bounding box center [155, 61] width 6 height 9
click at [152, 63] on input "checkbox" at bounding box center [152, 61] width 1 height 7
checkbox input "true"
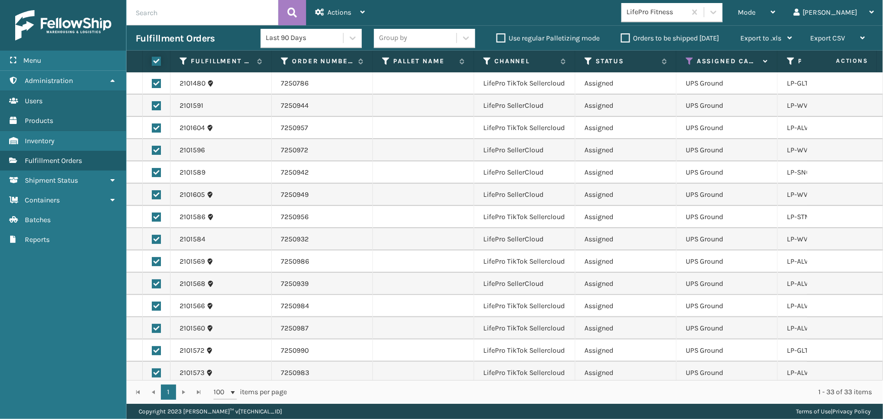
checkbox input "true"
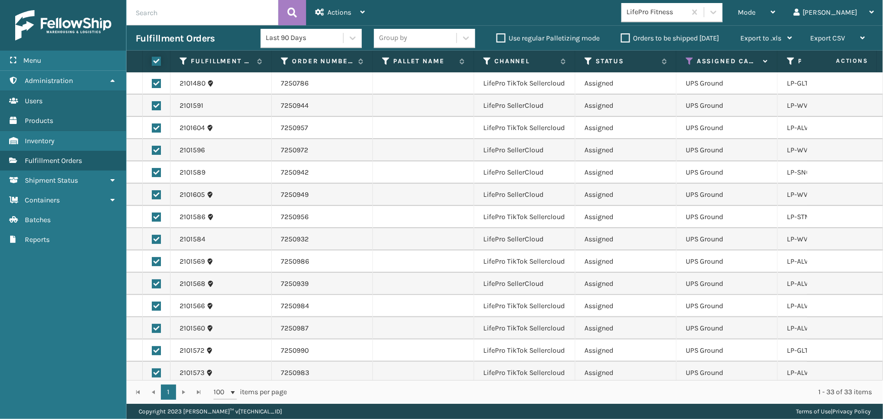
checkbox input "true"
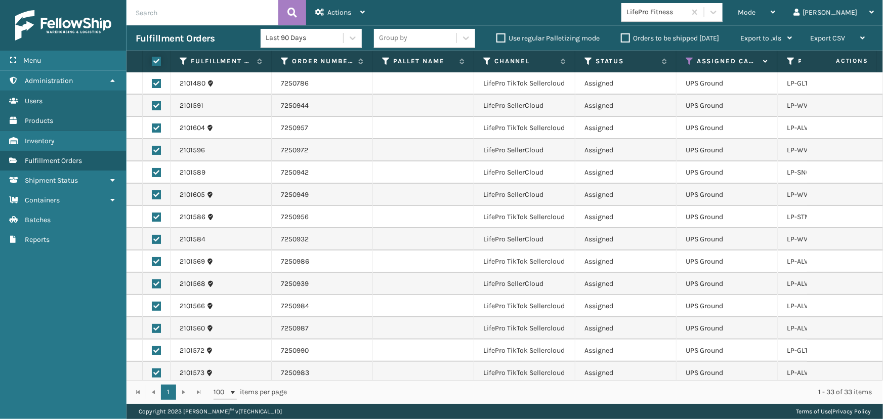
checkbox input "true"
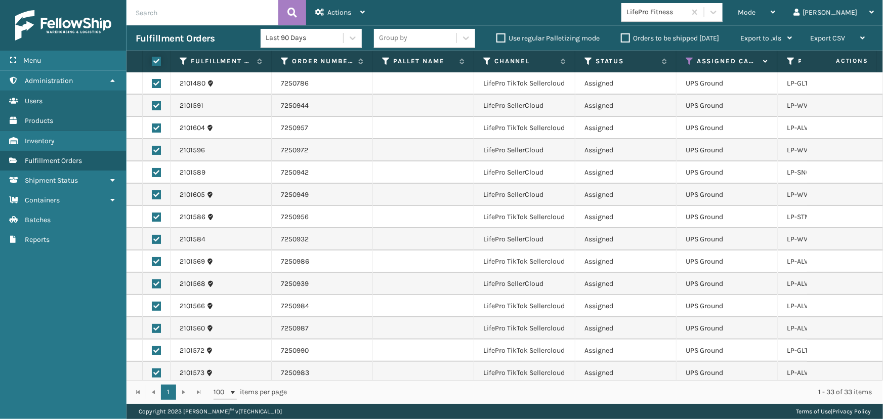
checkbox input "true"
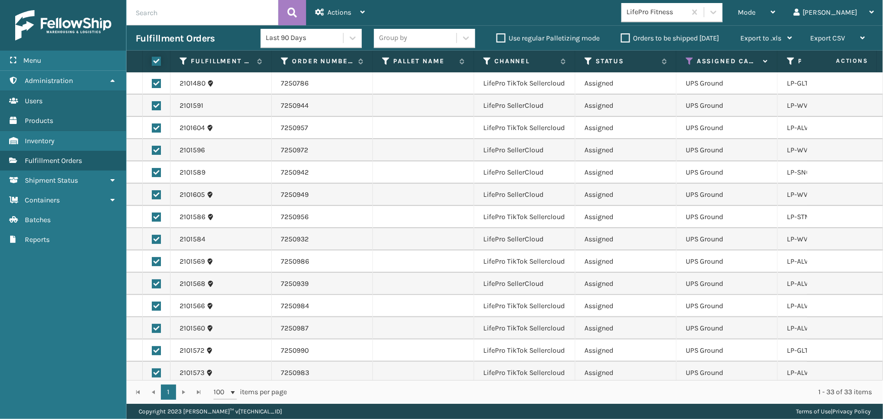
checkbox input "true"
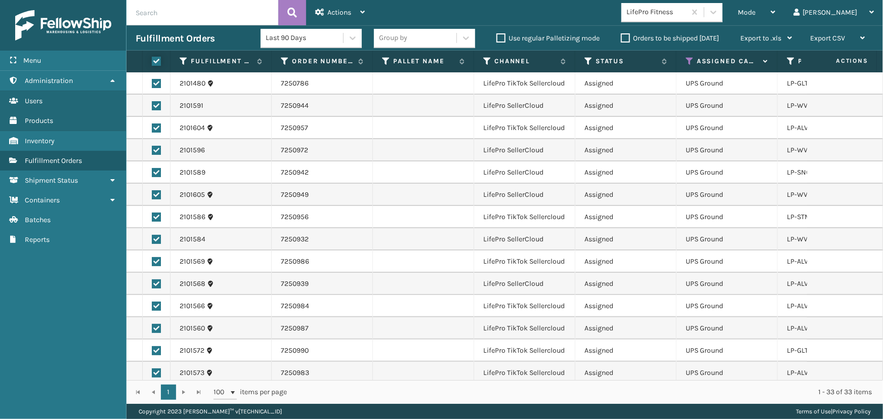
checkbox input "true"
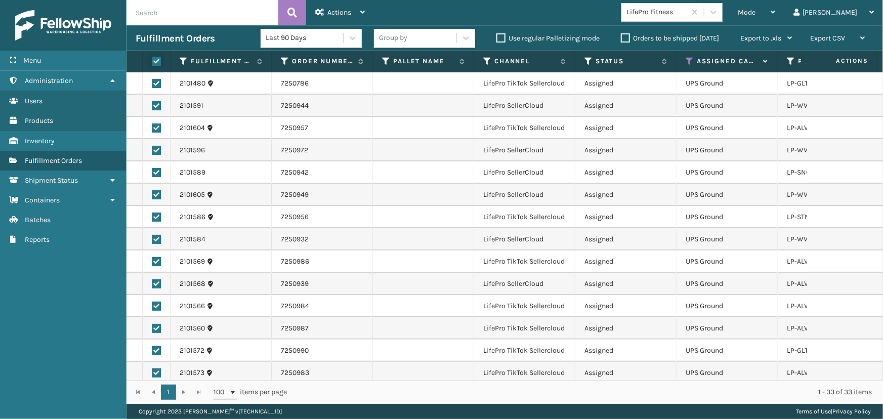
checkbox input "true"
click at [318, 17] on div "Actions" at bounding box center [340, 12] width 50 height 25
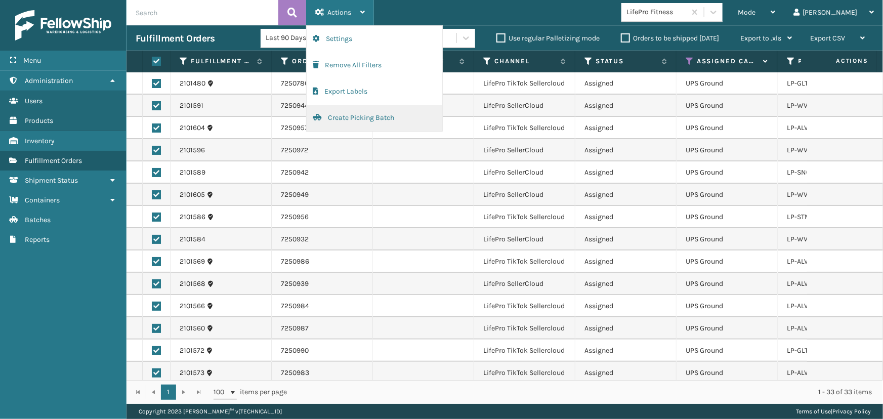
click at [333, 117] on button "Create Picking Batch" at bounding box center [375, 118] width 136 height 26
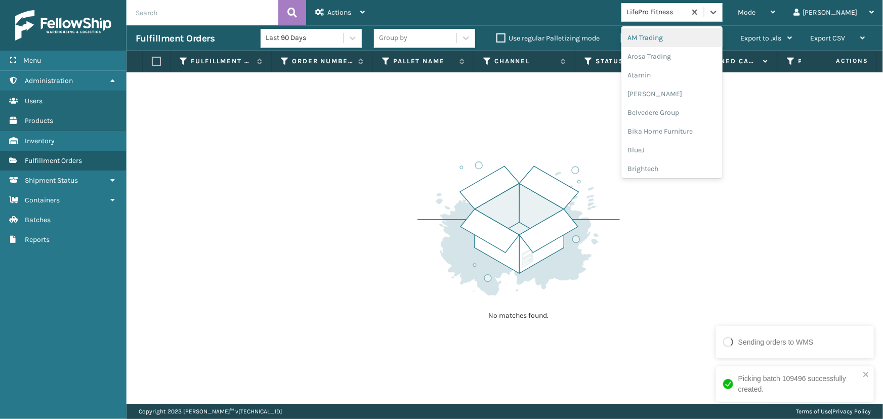
click at [687, 8] on div "LifePro Fitness" at bounding box center [657, 12] width 60 height 11
click at [688, 166] on div "Brightech" at bounding box center [672, 168] width 101 height 19
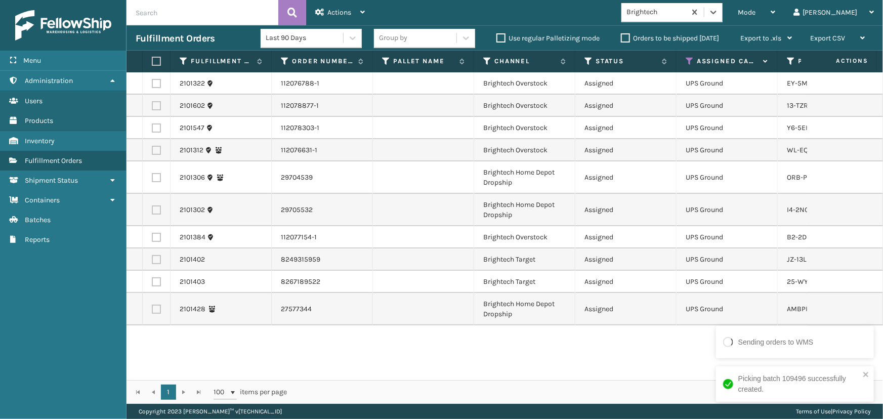
click at [155, 59] on label at bounding box center [155, 61] width 6 height 9
click at [152, 59] on input "checkbox" at bounding box center [152, 61] width 1 height 7
checkbox input "true"
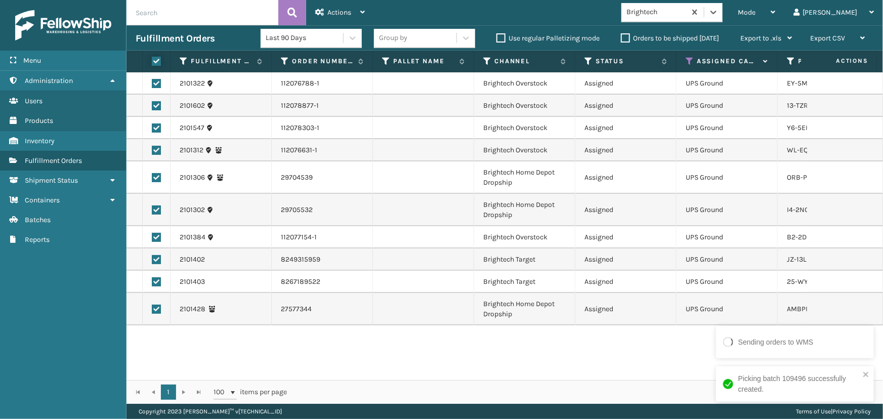
checkbox input "true"
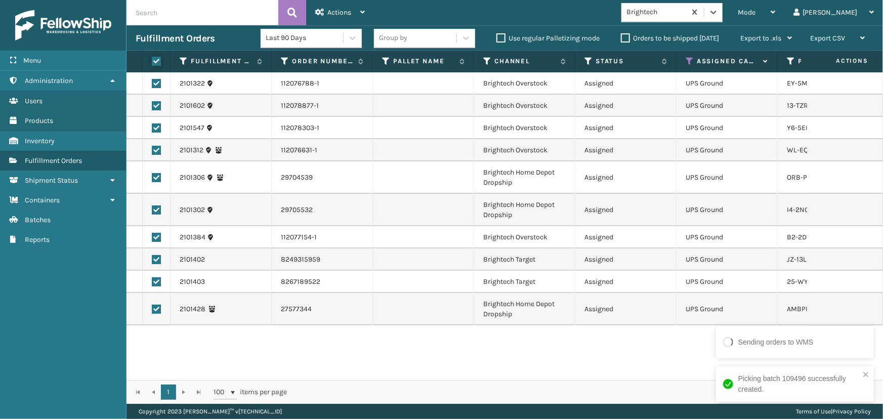
checkbox input "true"
click at [332, 9] on span "Actions" at bounding box center [340, 12] width 24 height 9
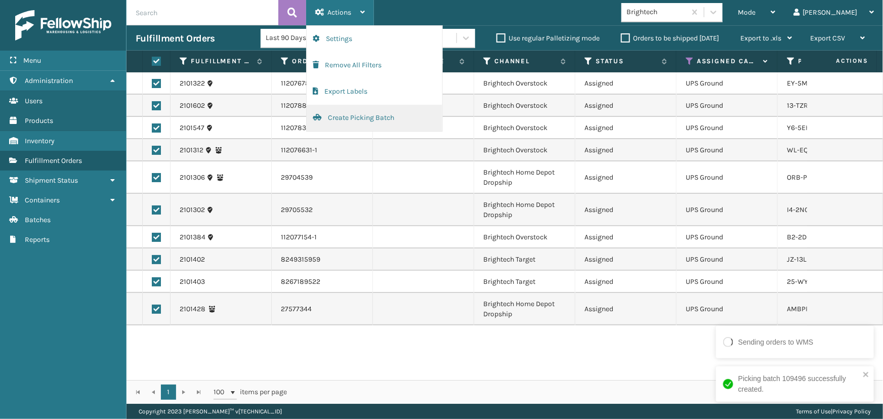
click at [378, 121] on button "Create Picking Batch" at bounding box center [375, 118] width 136 height 26
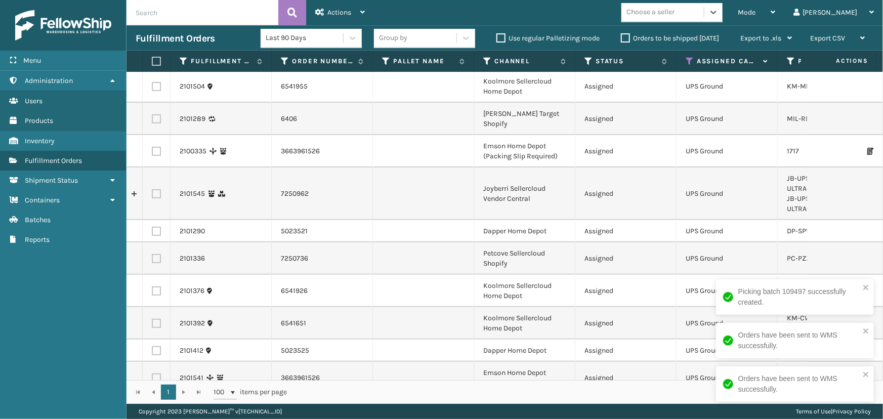
scroll to position [154, 0]
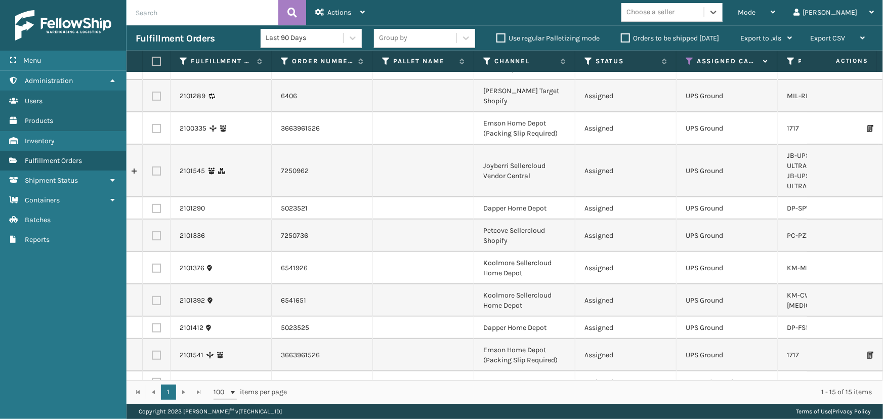
click at [704, 20] on div "Choose a seller" at bounding box center [663, 12] width 83 height 17
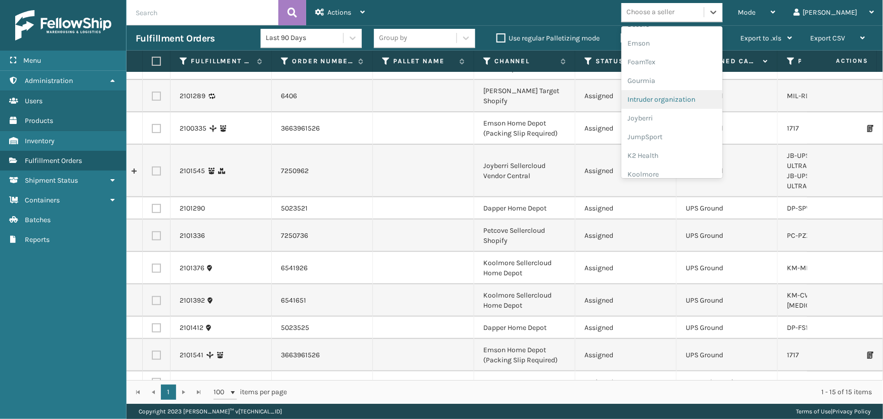
scroll to position [276, 0]
click at [679, 114] on div "Koolmore" at bounding box center [672, 117] width 101 height 19
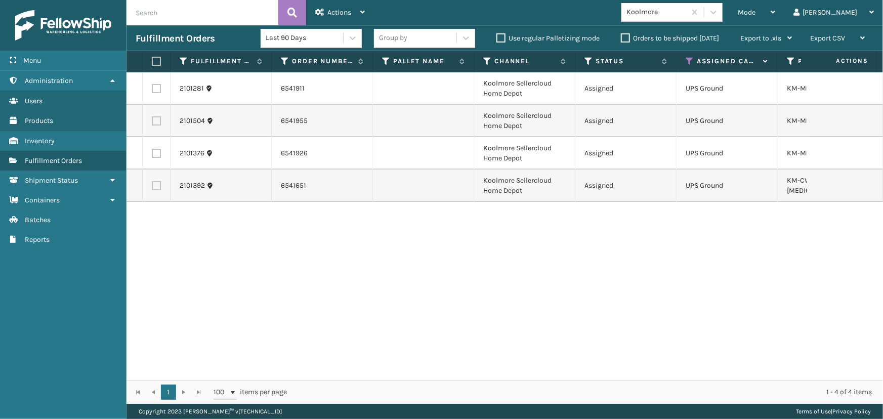
click at [150, 63] on th at bounding box center [157, 62] width 28 height 22
click at [157, 62] on label at bounding box center [155, 61] width 6 height 9
click at [152, 62] on input "checkbox" at bounding box center [152, 61] width 1 height 7
checkbox input "true"
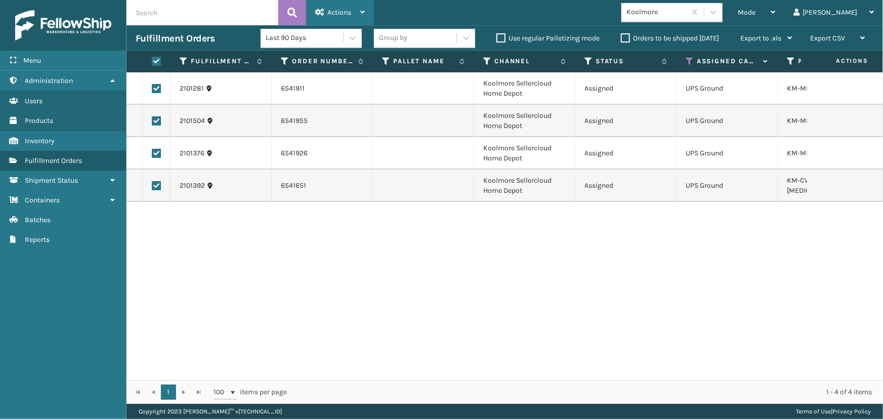
click at [331, 8] on div "Actions" at bounding box center [340, 12] width 50 height 25
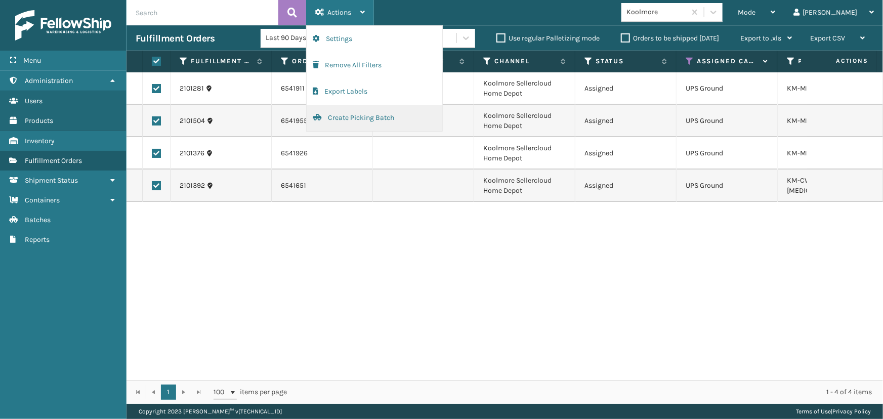
click at [375, 127] on button "Create Picking Batch" at bounding box center [375, 118] width 136 height 26
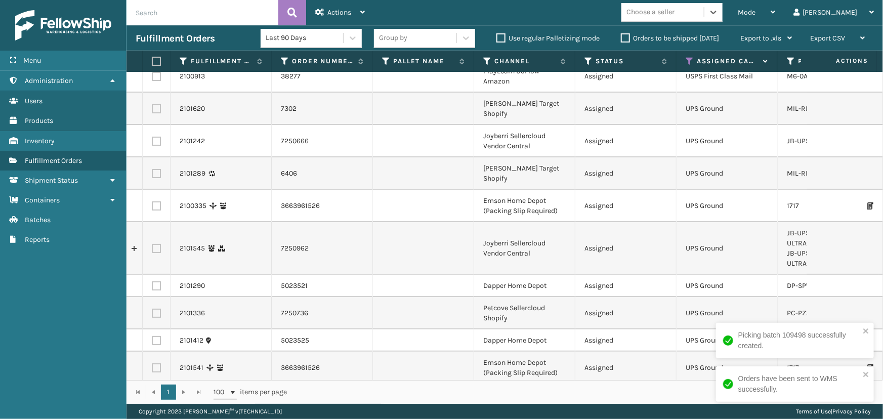
scroll to position [0, 0]
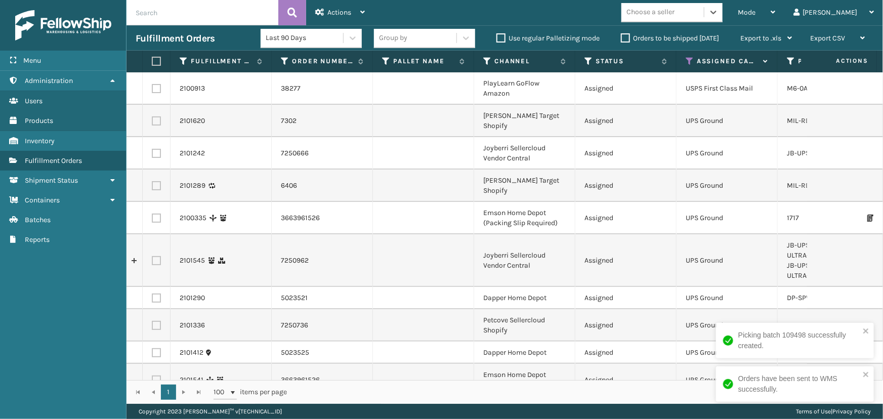
click at [675, 7] on div "Choose a seller" at bounding box center [651, 12] width 48 height 11
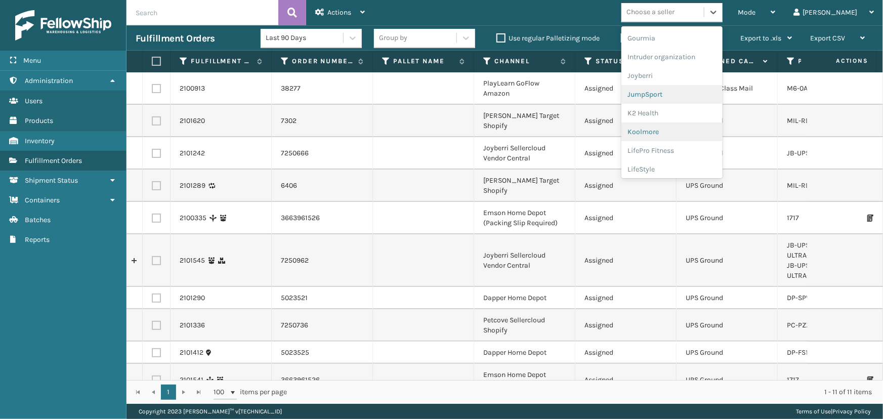
scroll to position [276, 0]
click at [674, 68] on div "Joyberri" at bounding box center [672, 61] width 101 height 19
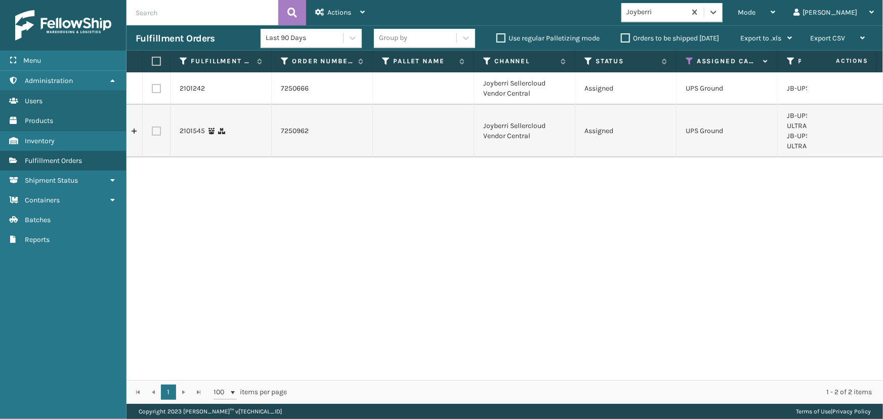
click at [152, 57] on label at bounding box center [155, 61] width 6 height 9
click at [152, 58] on input "checkbox" at bounding box center [152, 61] width 1 height 7
click at [336, 15] on span "Actions" at bounding box center [340, 12] width 24 height 9
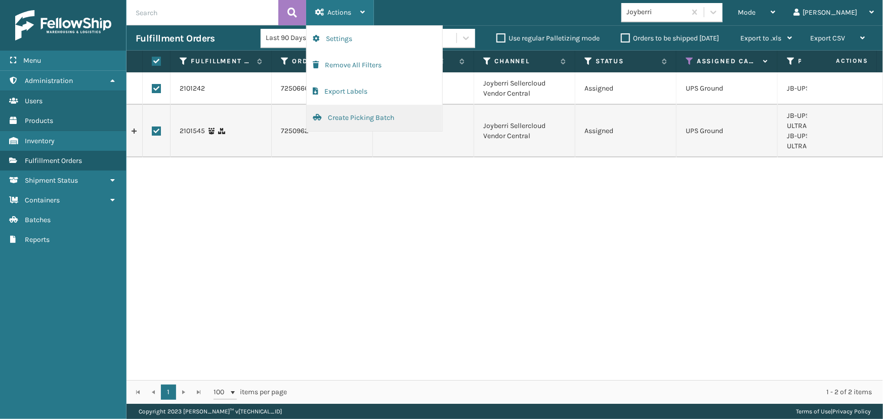
click at [374, 118] on button "Create Picking Batch" at bounding box center [375, 118] width 136 height 26
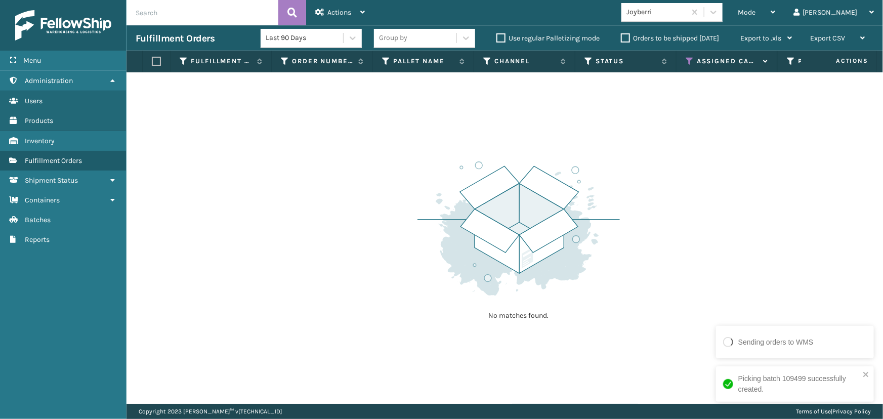
click at [687, 15] on div "Joyberri" at bounding box center [657, 12] width 60 height 11
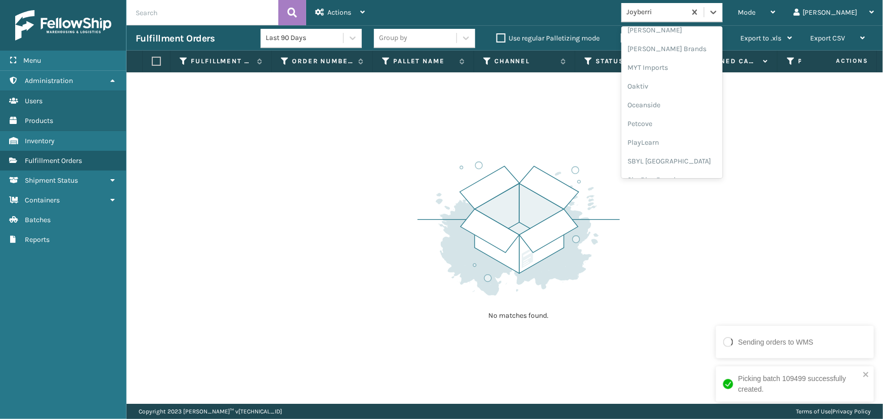
scroll to position [458, 0]
click at [694, 123] on div "Petcove" at bounding box center [672, 122] width 101 height 19
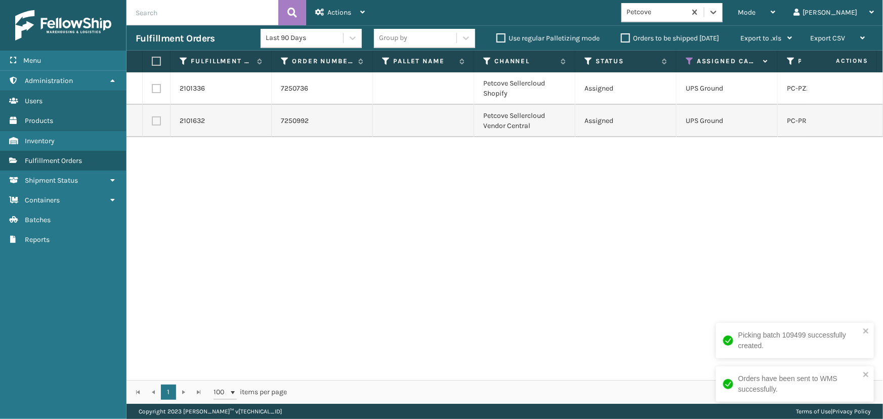
click at [154, 60] on label at bounding box center [155, 61] width 6 height 9
click at [152, 60] on input "checkbox" at bounding box center [152, 61] width 1 height 7
click at [347, 14] on span "Actions" at bounding box center [340, 12] width 24 height 9
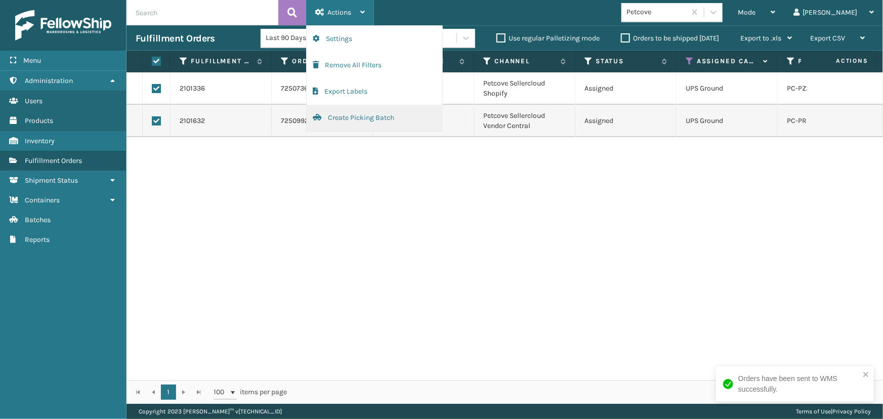
click at [364, 123] on button "Create Picking Batch" at bounding box center [375, 118] width 136 height 26
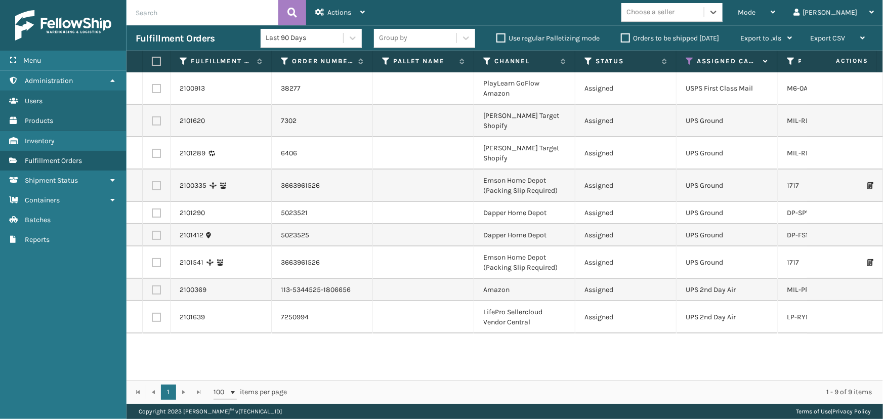
click at [675, 13] on div "Choose a seller" at bounding box center [651, 12] width 48 height 11
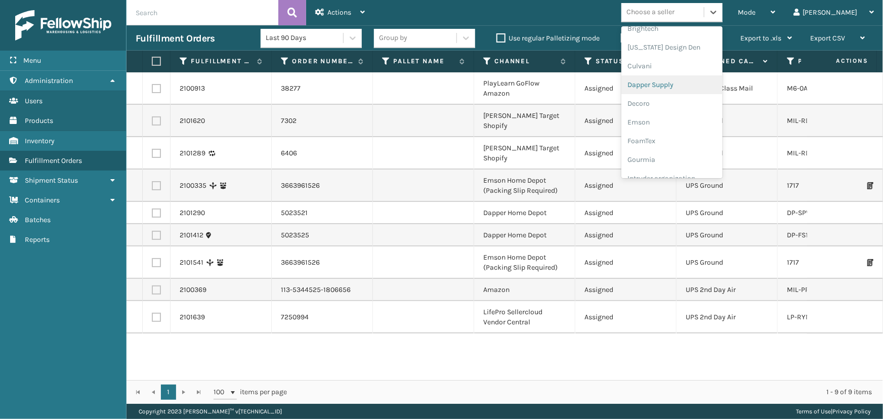
scroll to position [184, 0]
click at [681, 82] on div "Emson" at bounding box center [672, 78] width 101 height 19
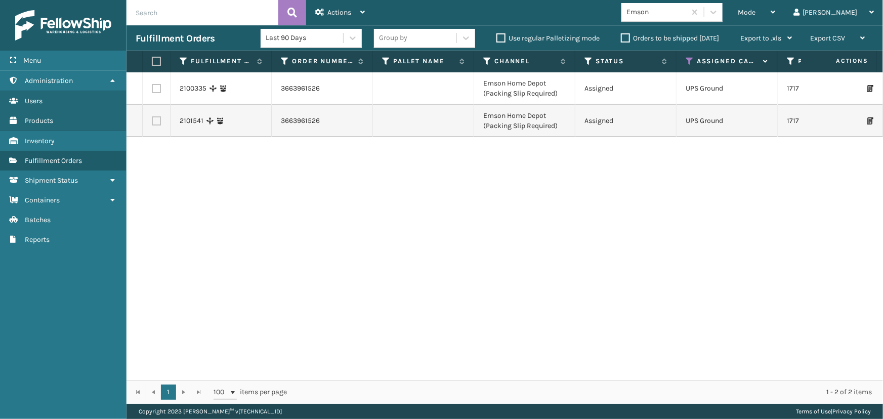
drag, startPoint x: 152, startPoint y: 61, endPoint x: 176, endPoint y: 58, distance: 24.5
click at [152, 61] on label at bounding box center [155, 61] width 6 height 9
click at [152, 61] on input "checkbox" at bounding box center [152, 61] width 1 height 7
click at [326, 11] on div "Actions" at bounding box center [340, 12] width 50 height 25
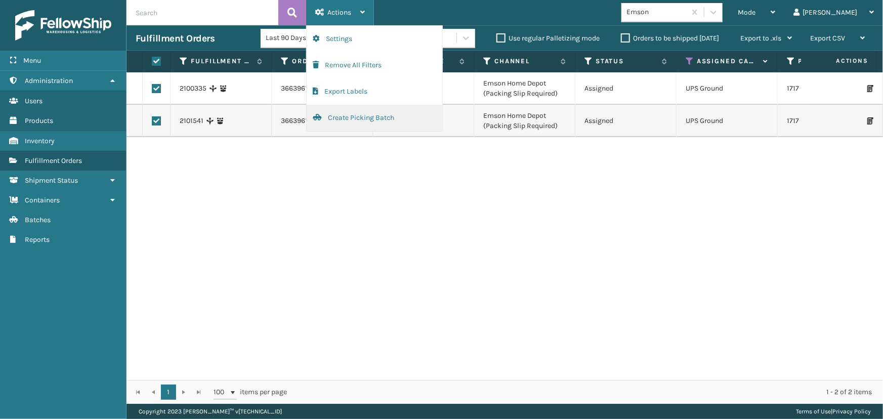
click at [364, 118] on button "Create Picking Batch" at bounding box center [375, 118] width 136 height 26
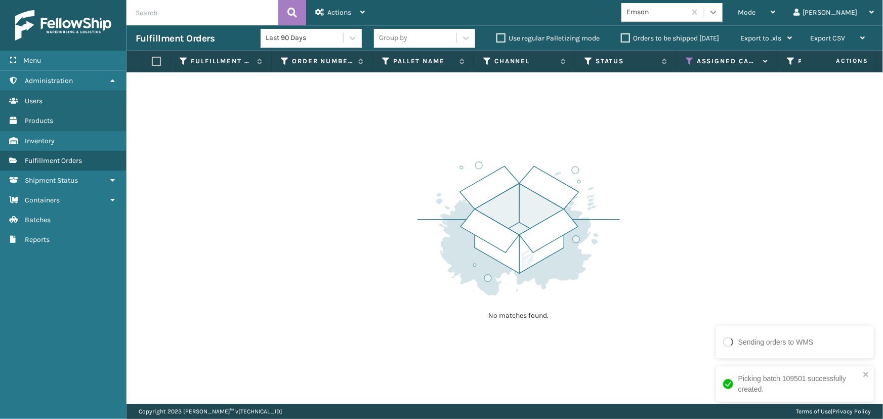
click at [719, 14] on icon at bounding box center [714, 12] width 10 height 10
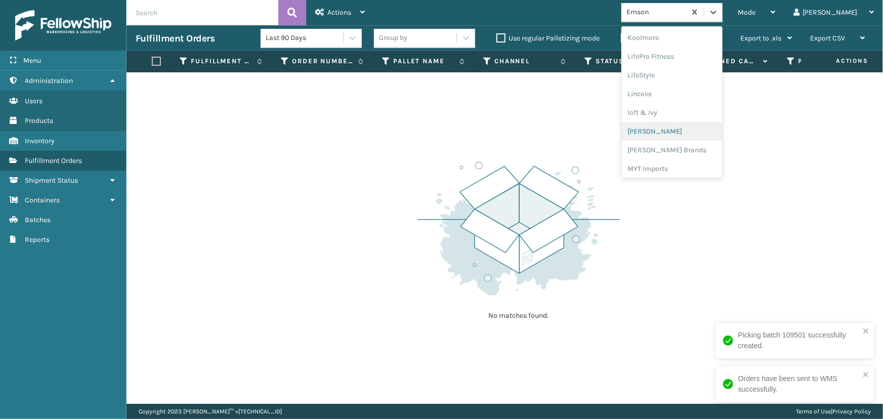
scroll to position [412, 0]
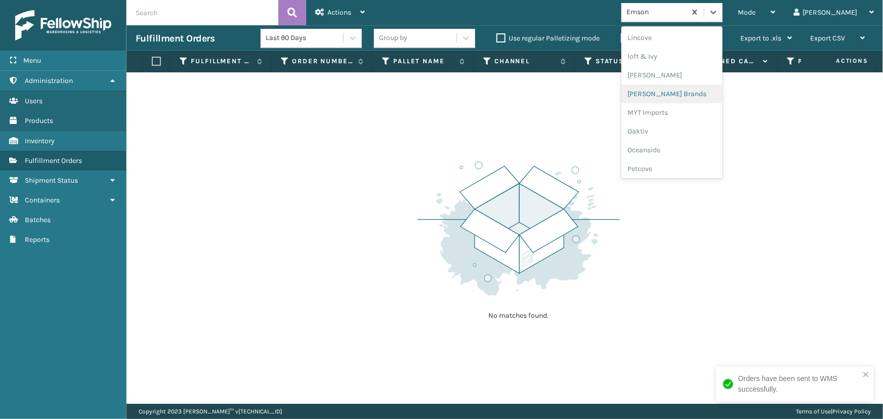
click at [688, 101] on div "[PERSON_NAME] Brands" at bounding box center [672, 94] width 101 height 19
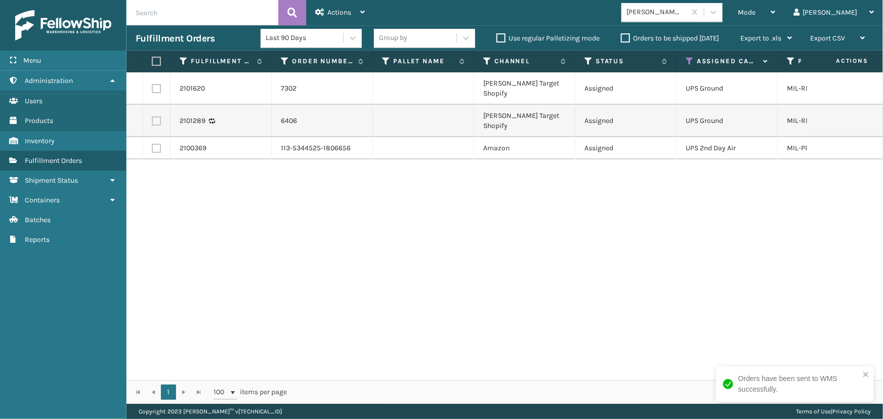
click at [153, 65] on label at bounding box center [155, 61] width 6 height 9
click at [152, 65] on input "checkbox" at bounding box center [152, 61] width 1 height 7
click at [322, 10] on icon at bounding box center [319, 12] width 9 height 7
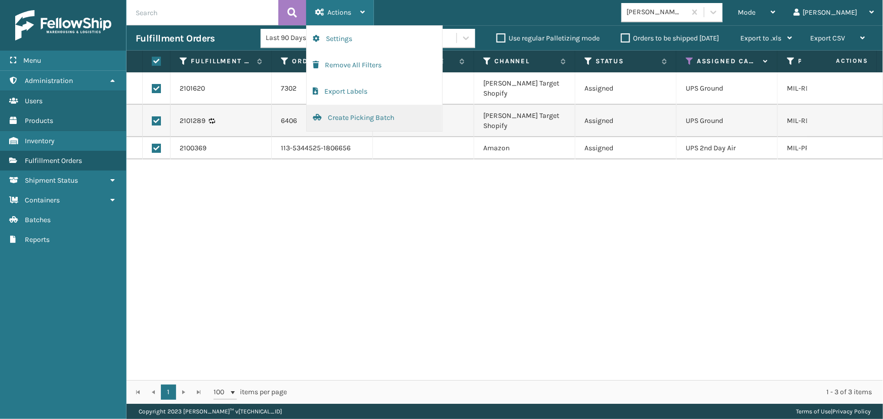
click at [364, 125] on button "Create Picking Batch" at bounding box center [375, 118] width 136 height 26
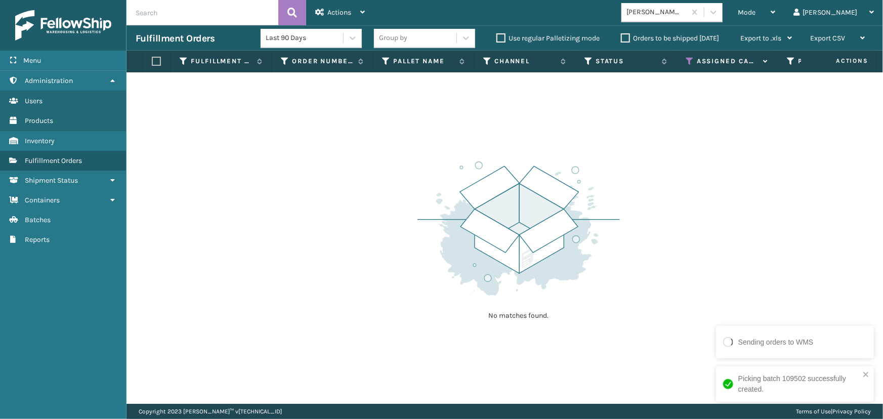
click at [687, 13] on div "[PERSON_NAME] Brands" at bounding box center [657, 12] width 60 height 11
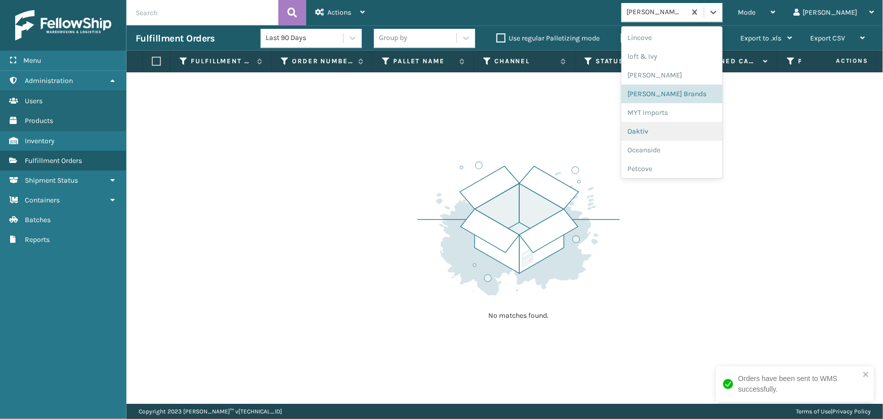
scroll to position [458, 0]
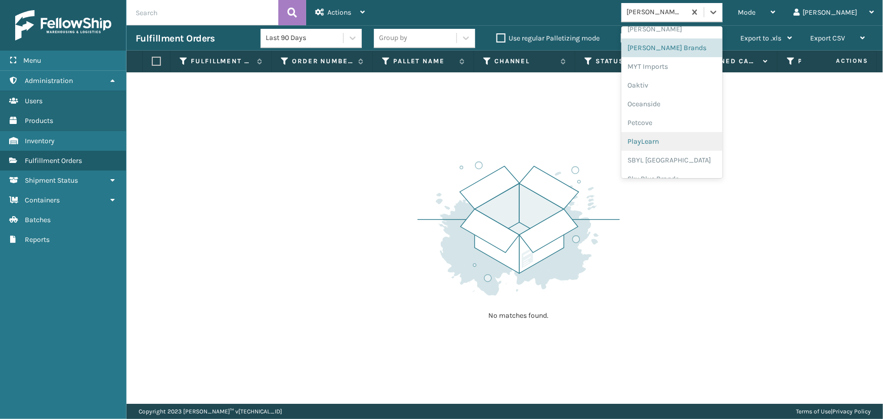
click at [687, 136] on div "PlayLearn" at bounding box center [672, 141] width 101 height 19
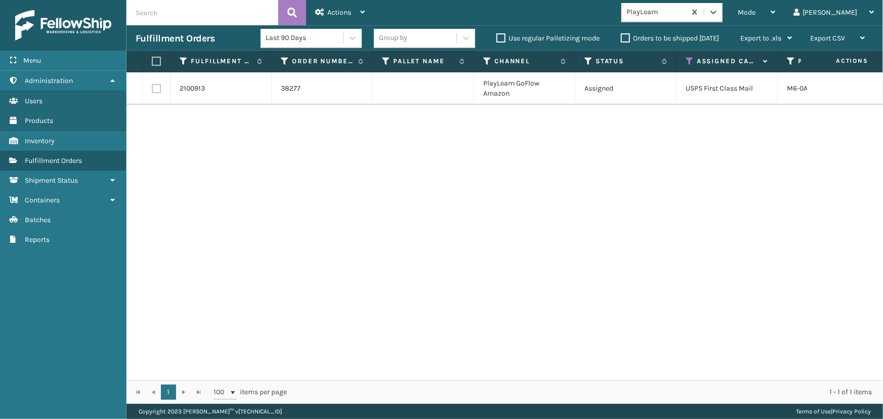
click at [153, 60] on label at bounding box center [155, 61] width 6 height 9
click at [152, 60] on input "checkbox" at bounding box center [152, 61] width 1 height 7
click at [352, 9] on div "Actions" at bounding box center [340, 12] width 50 height 25
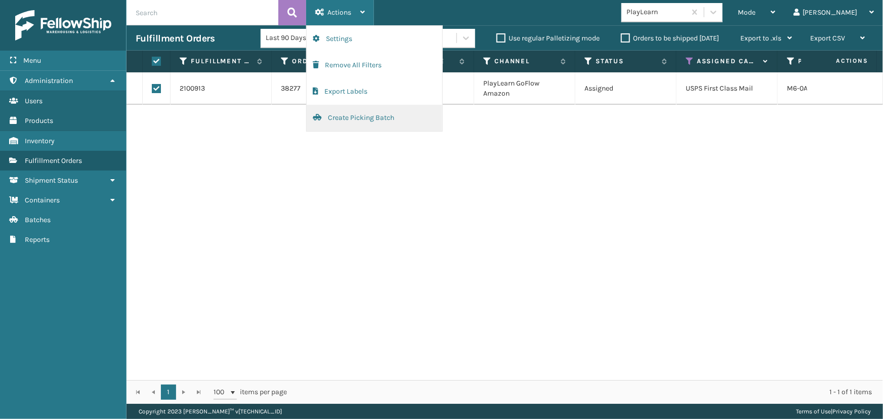
click at [375, 123] on button "Create Picking Batch" at bounding box center [375, 118] width 136 height 26
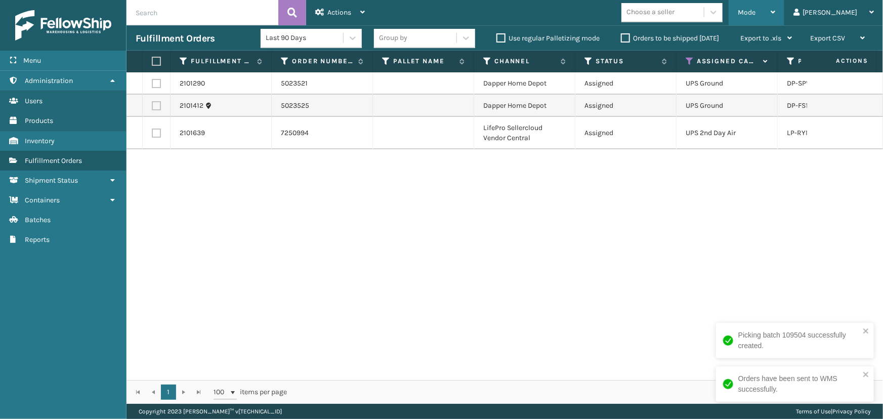
click at [756, 11] on span "Mode" at bounding box center [747, 12] width 18 height 9
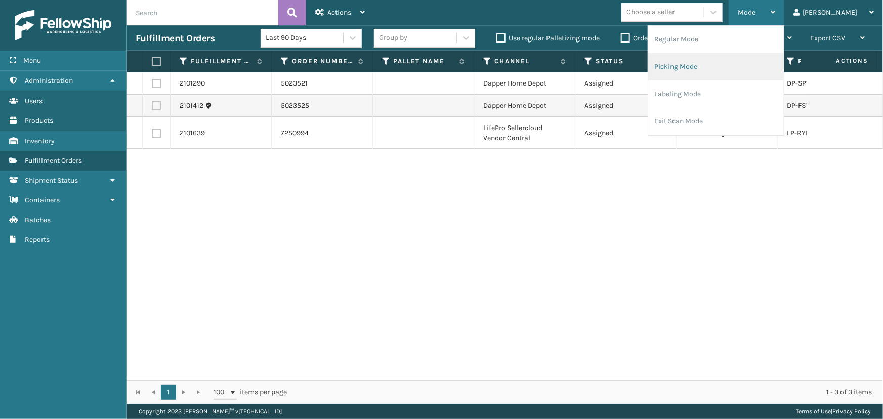
click at [730, 62] on li "Picking Mode" at bounding box center [716, 66] width 136 height 27
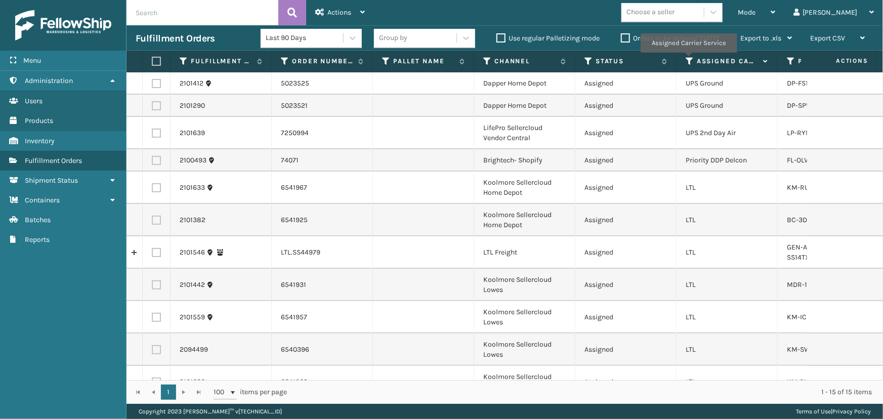
click at [689, 60] on icon at bounding box center [690, 61] width 8 height 9
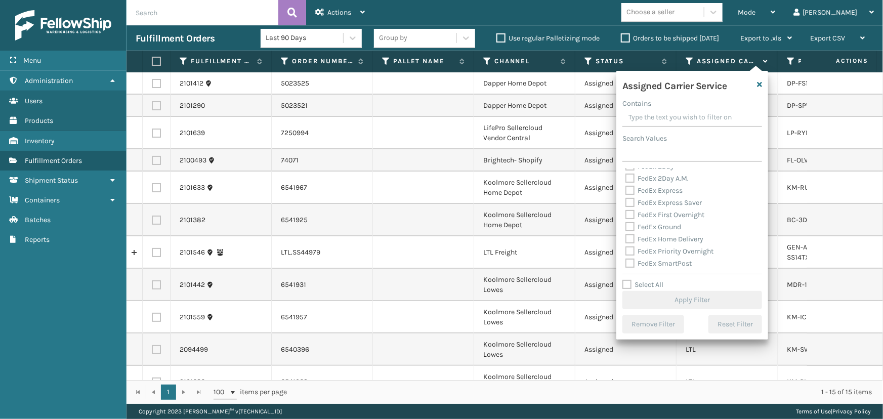
scroll to position [92, 0]
click at [637, 284] on label "Select All" at bounding box center [643, 284] width 41 height 9
click at [637, 280] on input "Select All" at bounding box center [699, 279] width 152 height 1
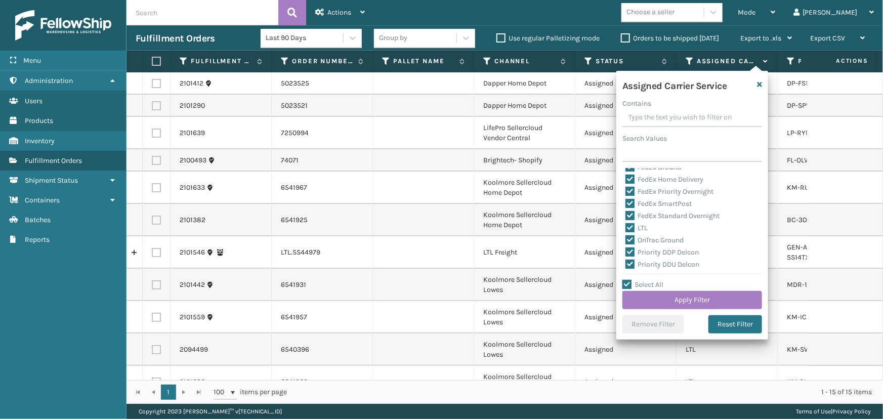
click at [638, 227] on label "LTL" at bounding box center [637, 228] width 22 height 9
click at [626, 227] on input "LTL" at bounding box center [626, 225] width 1 height 7
click at [668, 297] on button "Apply Filter" at bounding box center [693, 300] width 140 height 18
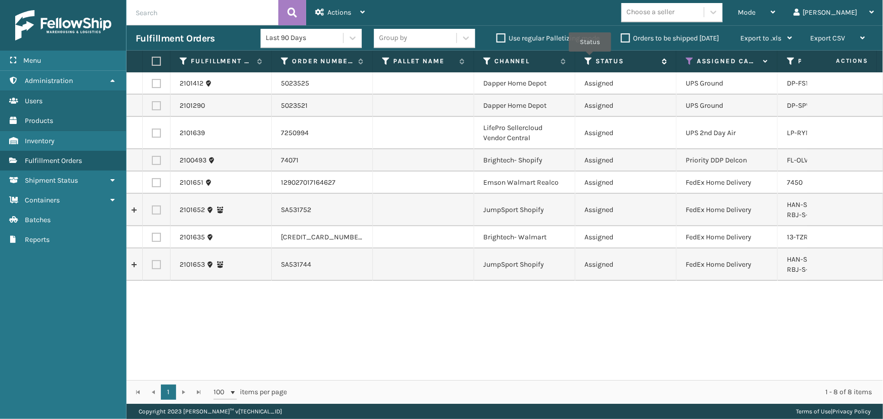
click at [587, 58] on icon at bounding box center [589, 61] width 8 height 9
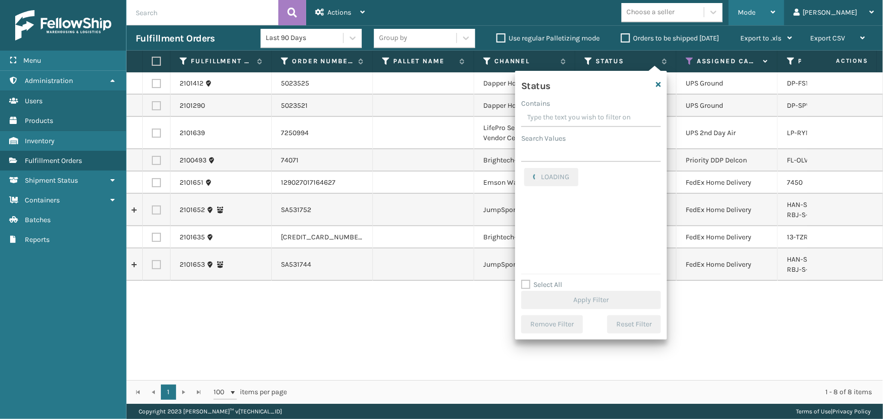
click at [756, 15] on span "Mode" at bounding box center [747, 12] width 18 height 9
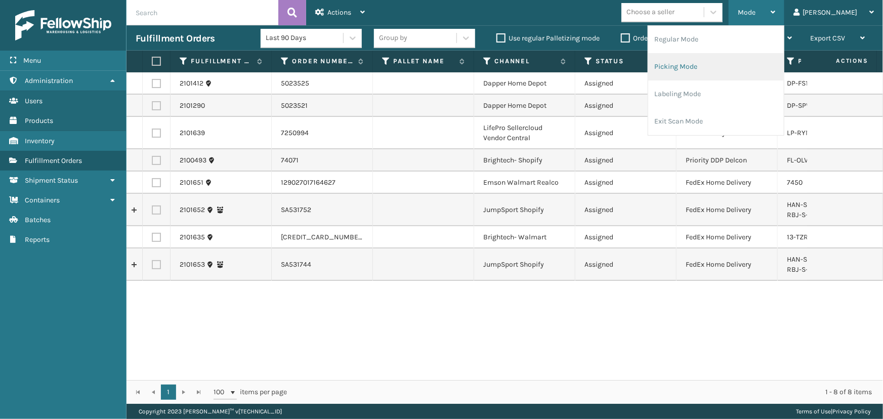
click at [741, 64] on li "Picking Mode" at bounding box center [716, 66] width 136 height 27
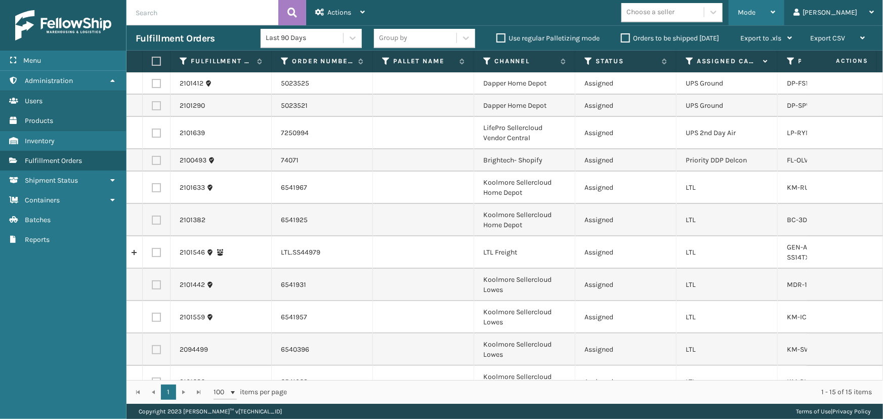
click at [756, 11] on span "Mode" at bounding box center [747, 12] width 18 height 9
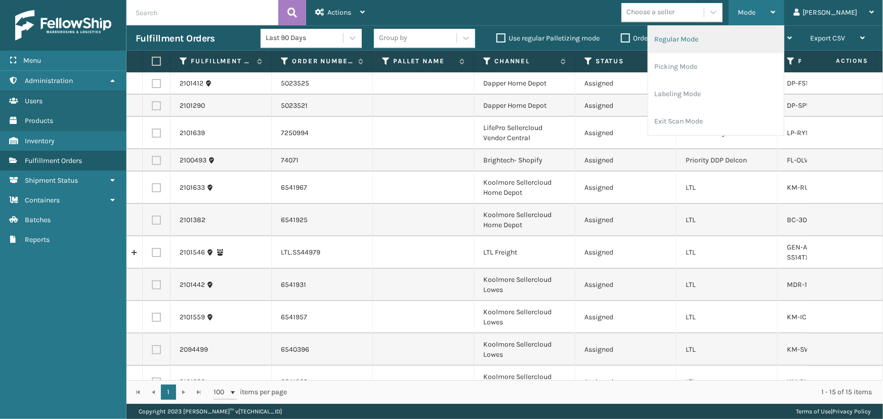
click at [710, 39] on li "Regular Mode" at bounding box center [716, 39] width 136 height 27
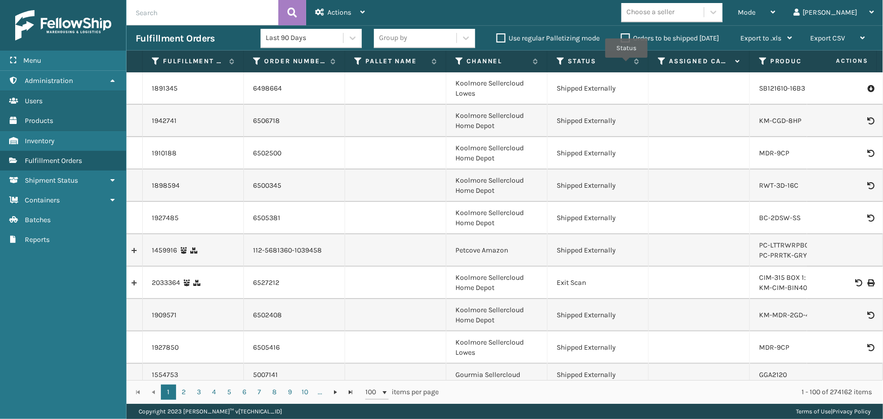
click at [658, 61] on icon at bounding box center [662, 61] width 8 height 9
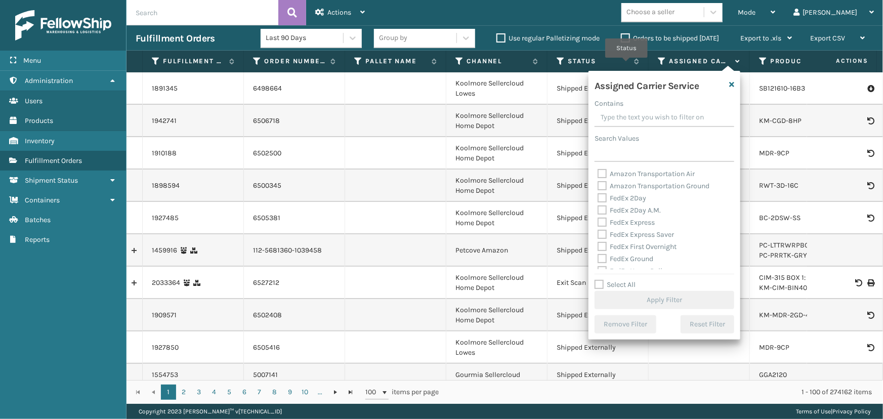
click at [620, 282] on label "Select All" at bounding box center [615, 284] width 41 height 9
click at [620, 280] on input "Select All" at bounding box center [671, 279] width 152 height 1
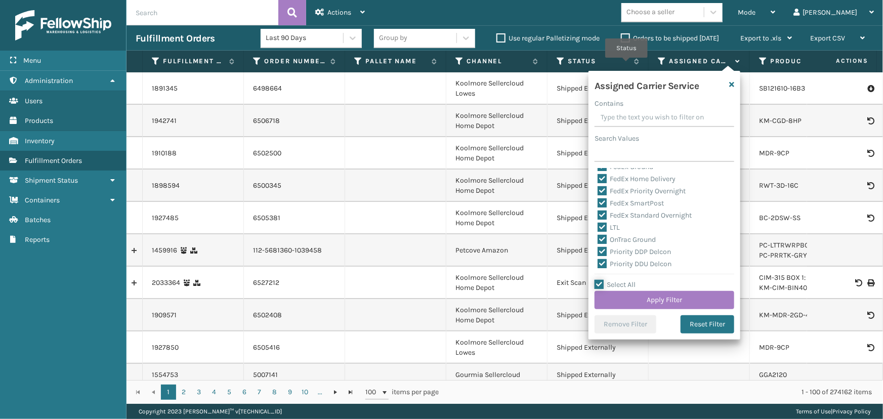
scroll to position [138, 0]
click at [612, 180] on label "LTL" at bounding box center [609, 182] width 22 height 9
click at [598, 180] on input "LTL" at bounding box center [598, 179] width 1 height 7
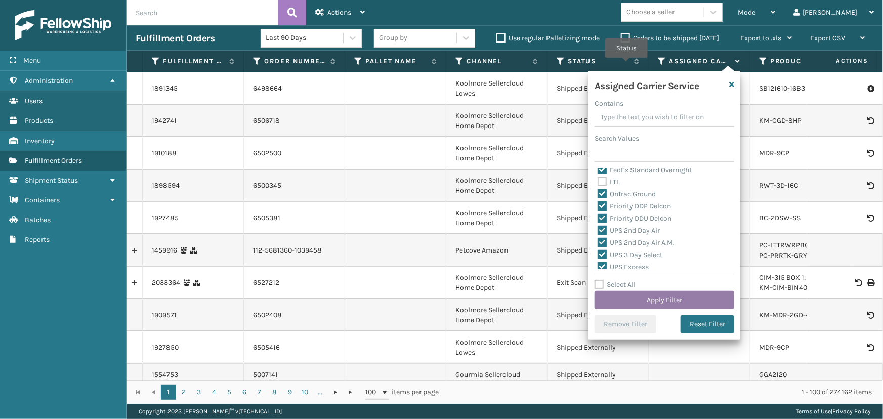
click at [640, 300] on button "Apply Filter" at bounding box center [665, 300] width 140 height 18
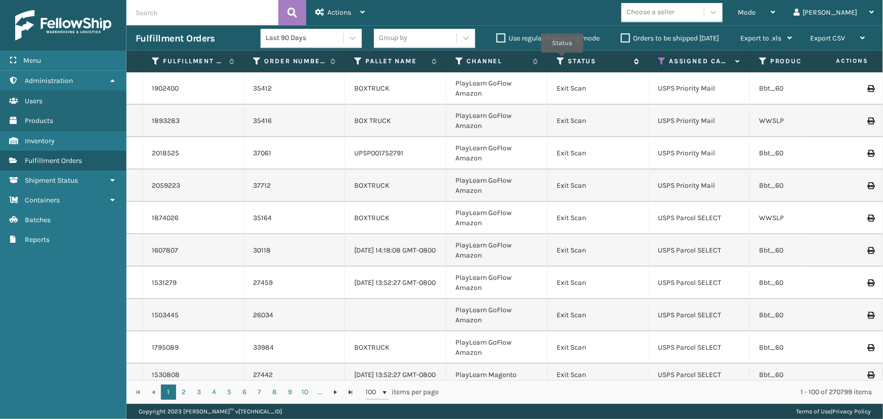
click at [562, 60] on icon at bounding box center [561, 61] width 8 height 9
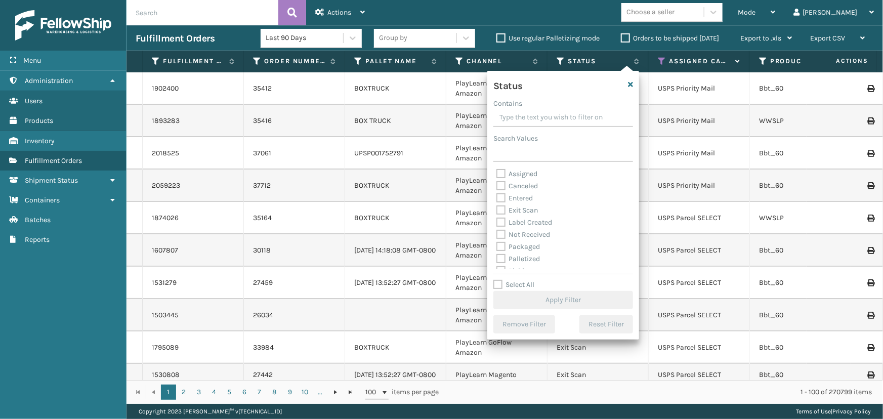
click at [516, 284] on label "Select All" at bounding box center [514, 284] width 41 height 9
click at [516, 280] on input "Select All" at bounding box center [570, 279] width 152 height 1
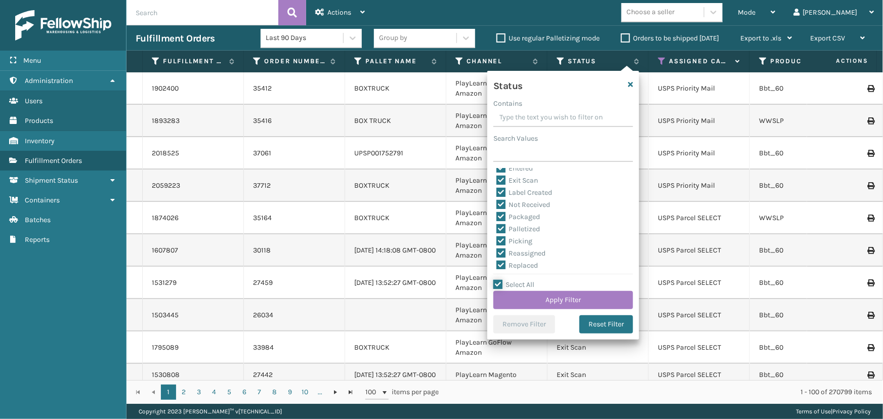
scroll to position [46, 0]
click at [517, 286] on label "Select All" at bounding box center [514, 284] width 41 height 9
click at [517, 280] on input "Select All" at bounding box center [570, 279] width 152 height 1
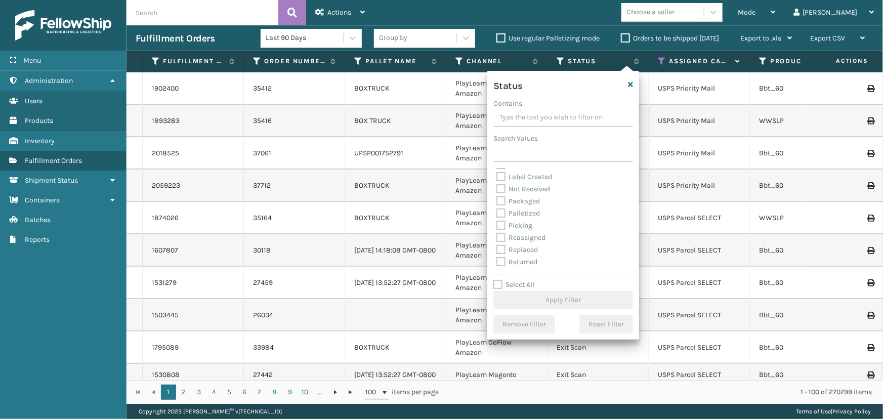
click at [508, 225] on label "Picking" at bounding box center [515, 225] width 36 height 9
click at [497, 225] on input "Picking" at bounding box center [497, 223] width 1 height 7
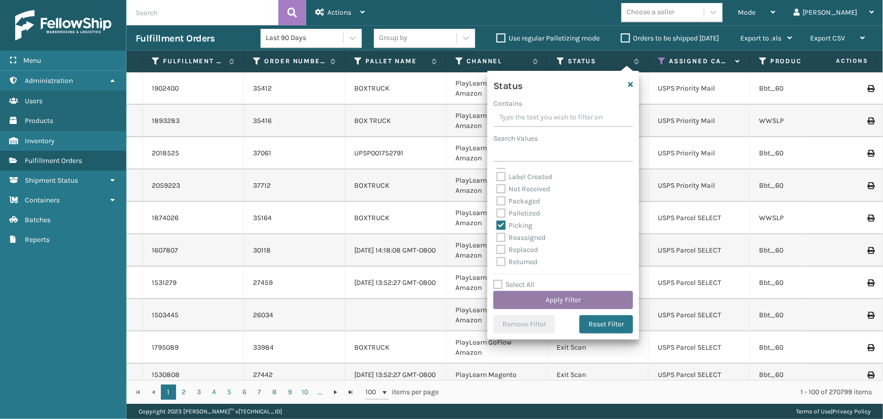
click at [544, 300] on button "Apply Filter" at bounding box center [564, 300] width 140 height 18
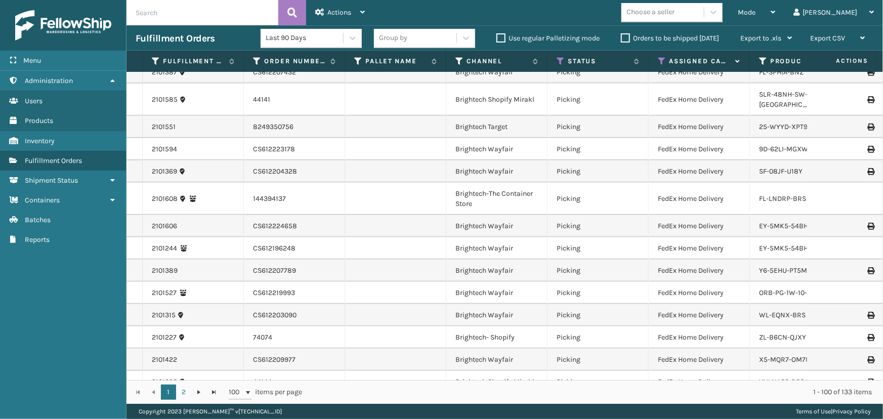
scroll to position [2199, 0]
